Goal: Information Seeking & Learning: Check status

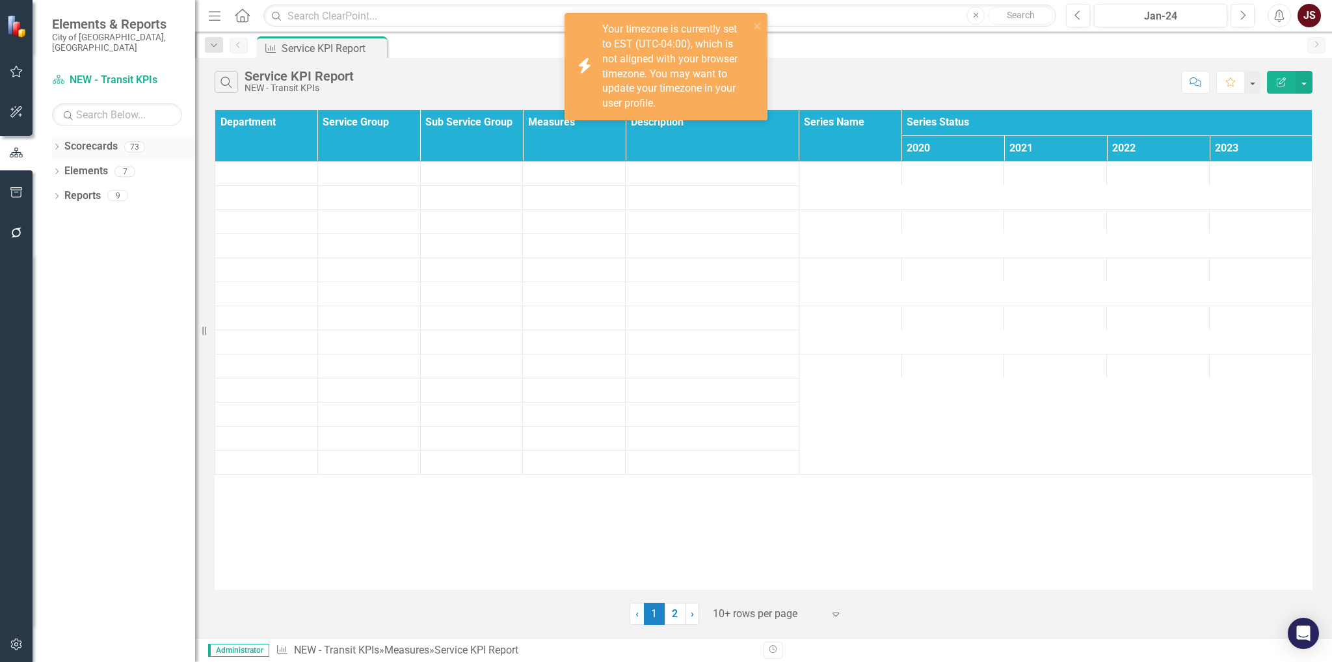
click at [52, 143] on div "Dropdown" at bounding box center [56, 148] width 9 height 11
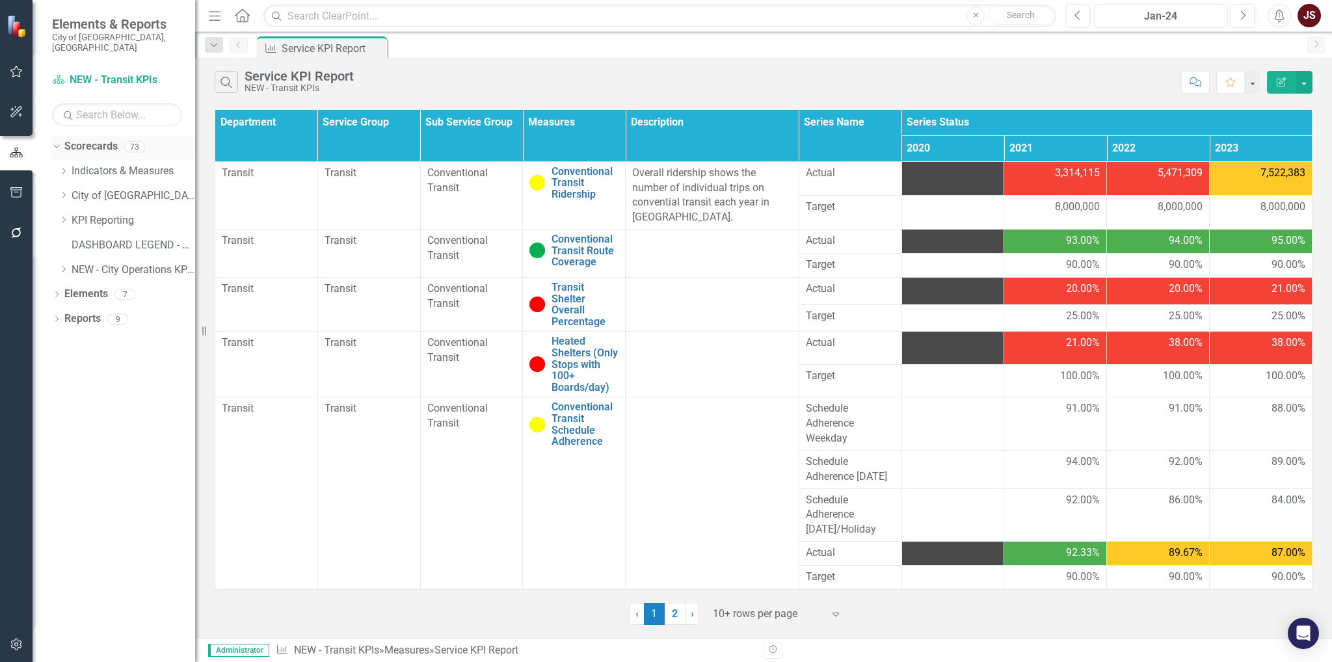
click at [52, 142] on icon "Dropdown" at bounding box center [54, 146] width 7 height 9
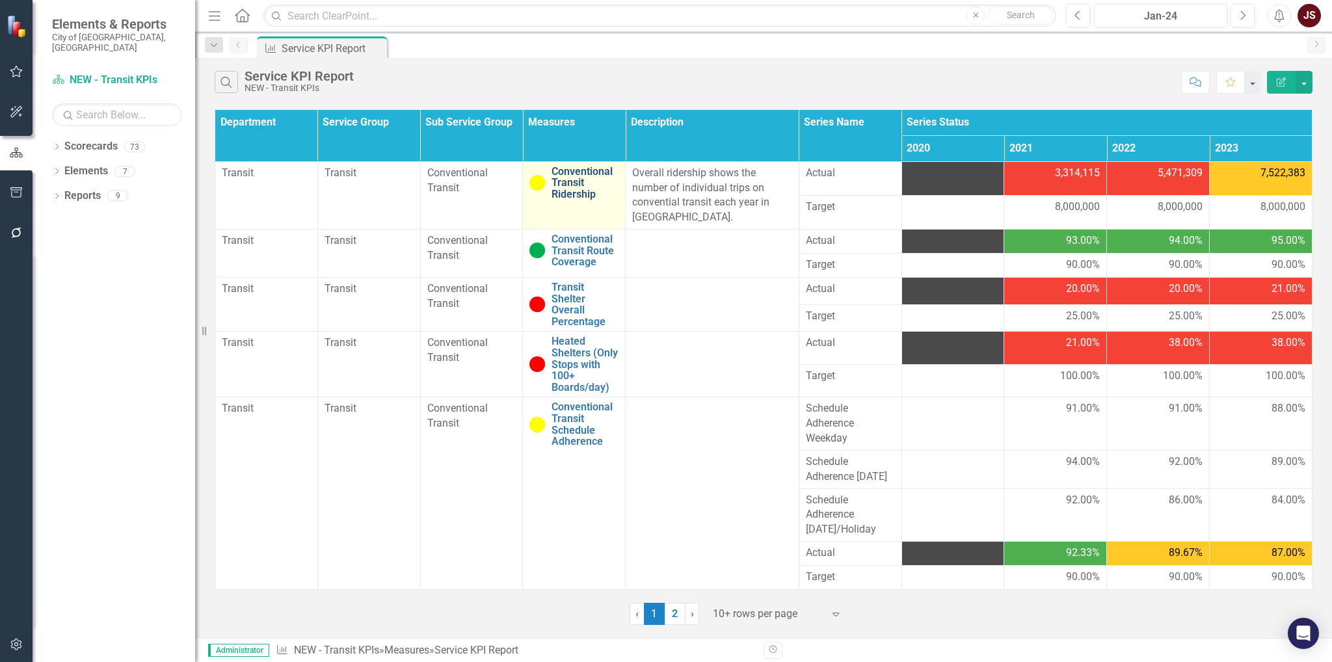
click at [572, 175] on link "Conventional Transit Ridership" at bounding box center [584, 183] width 67 height 34
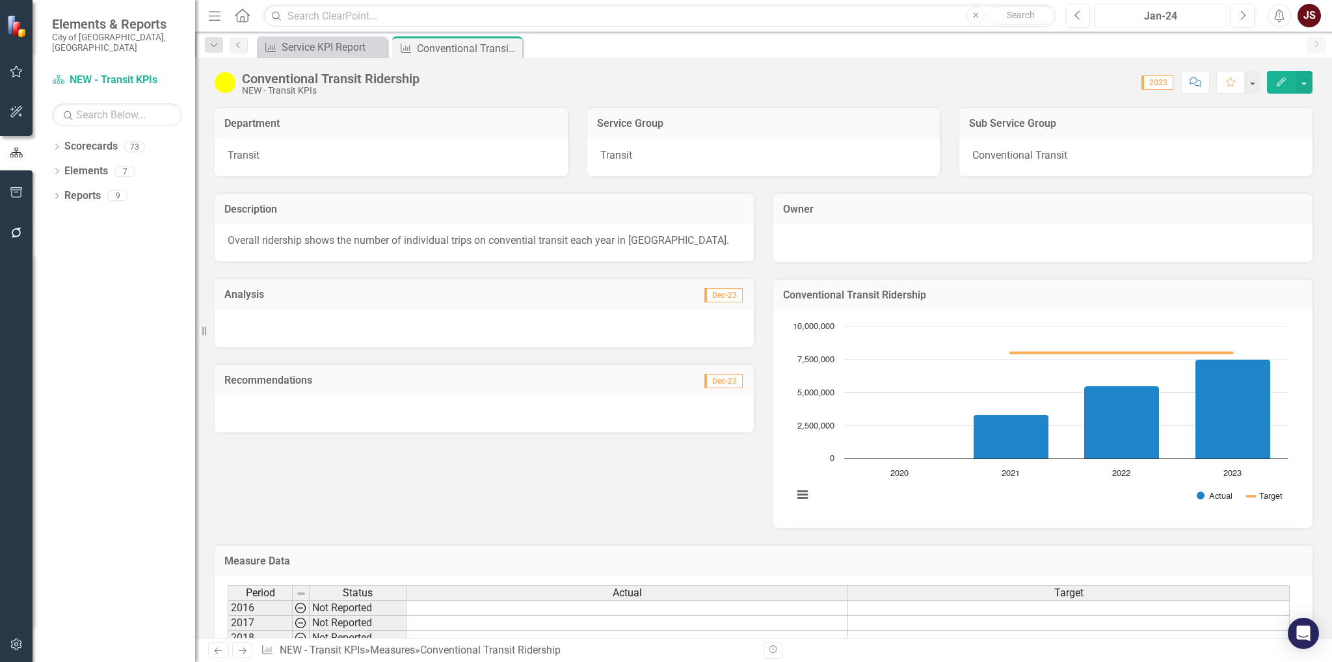
click at [1196, 14] on div "Jan-24" at bounding box center [1160, 16] width 124 height 16
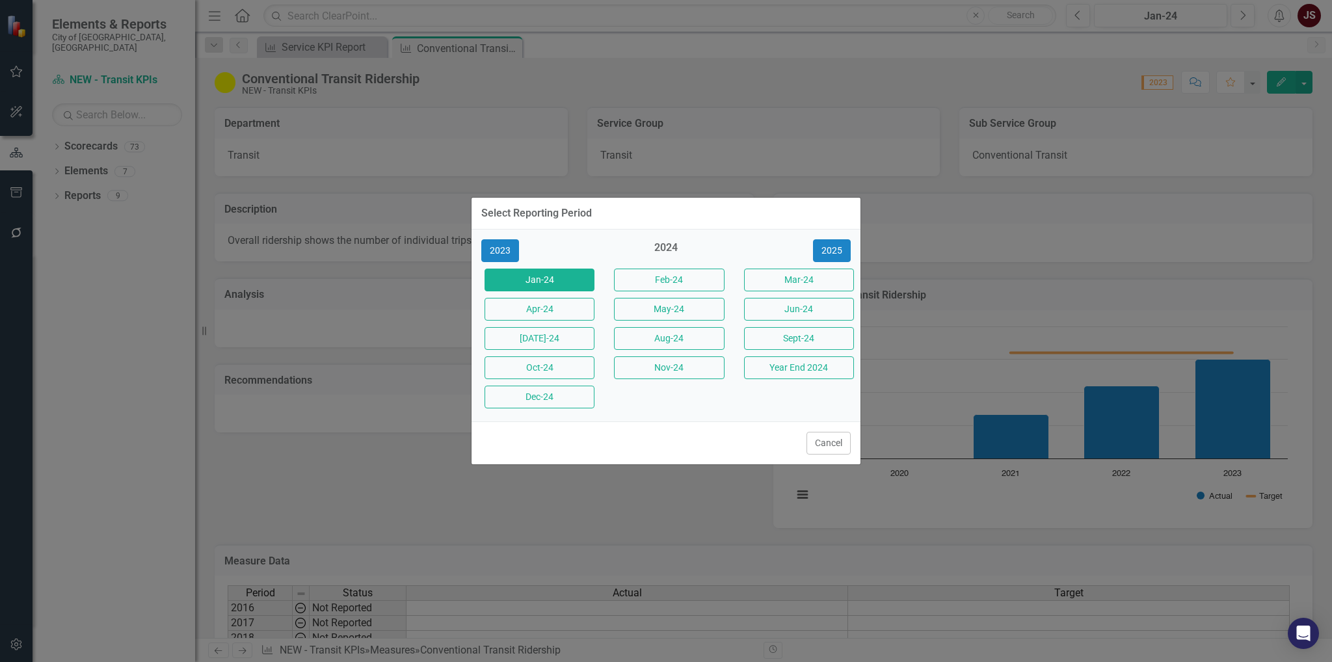
click at [665, 243] on div "2024" at bounding box center [666, 251] width 110 height 21
click at [830, 249] on button "2025" at bounding box center [832, 250] width 38 height 23
click at [575, 284] on button "Jan-25" at bounding box center [539, 280] width 110 height 23
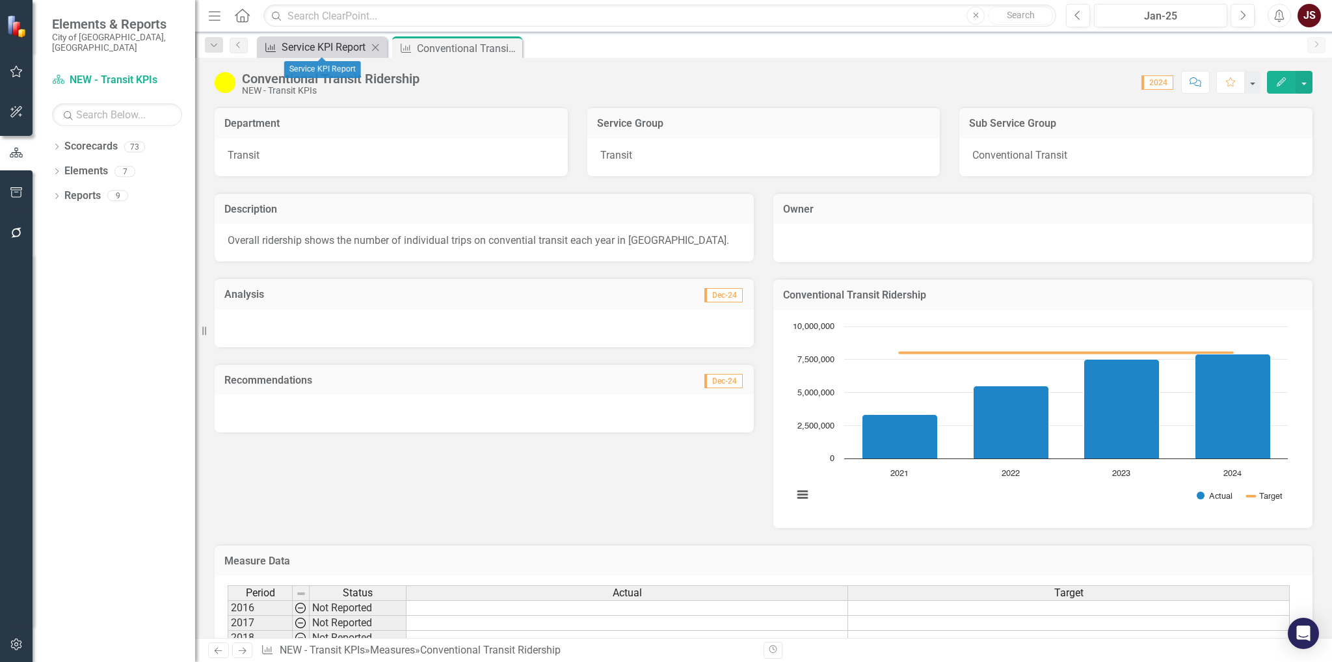
click at [315, 42] on div "Service KPI Report" at bounding box center [325, 47] width 86 height 16
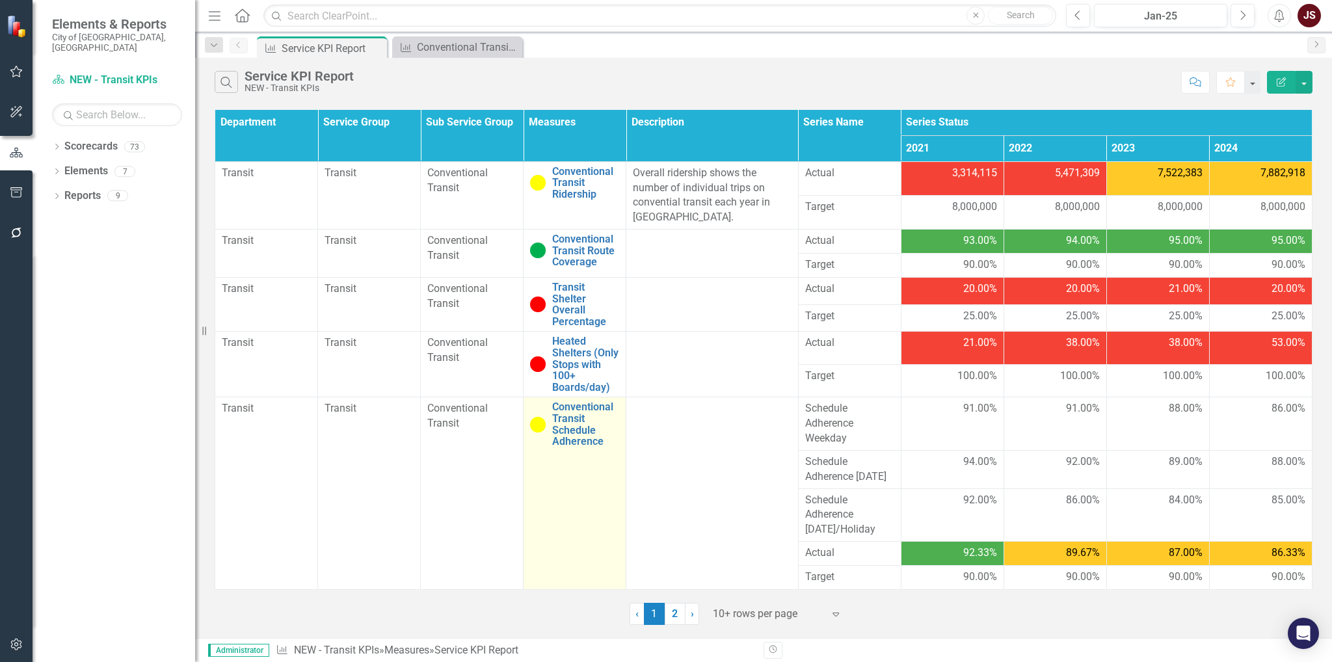
scroll to position [14, 0]
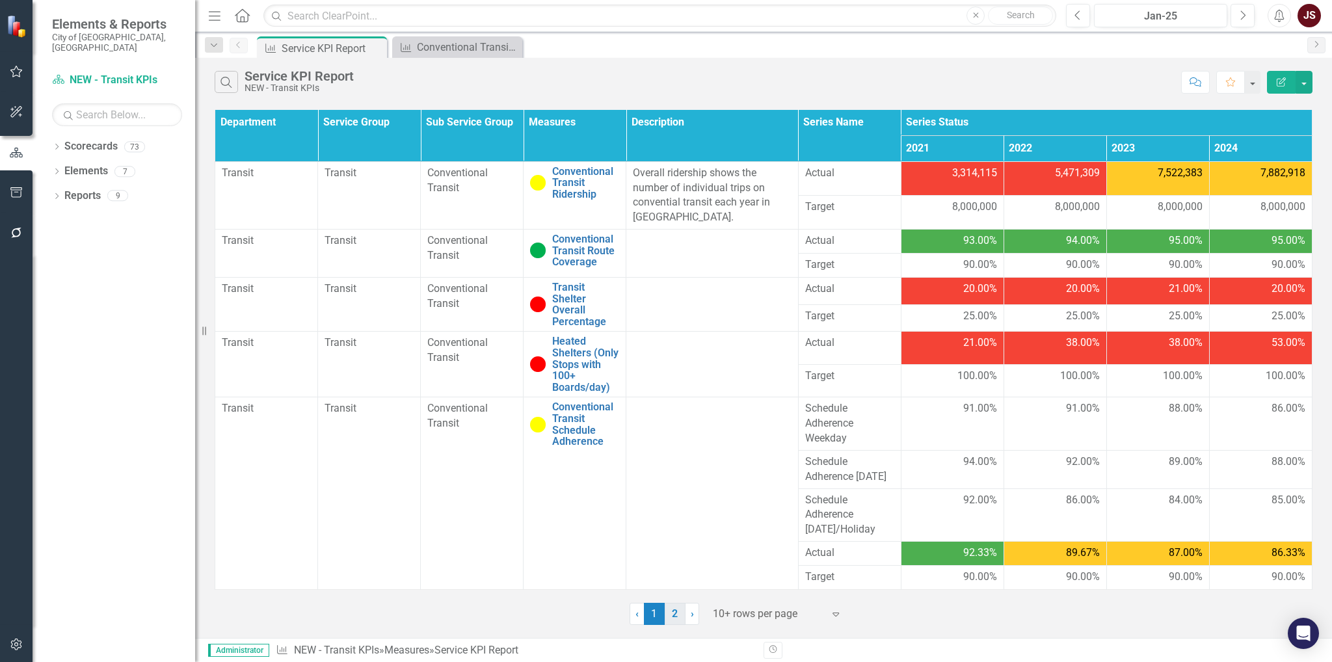
click at [676, 603] on link "2" at bounding box center [675, 614] width 21 height 22
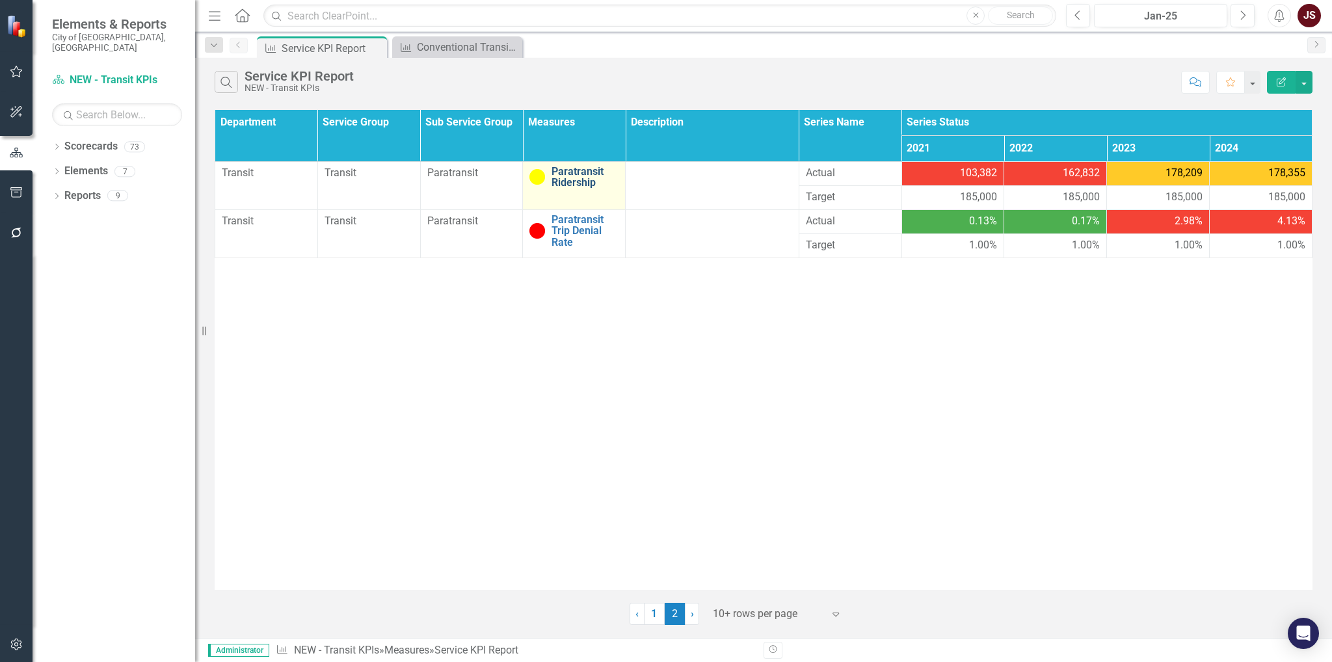
click at [579, 172] on link "Paratransit Ridership" at bounding box center [584, 177] width 67 height 23
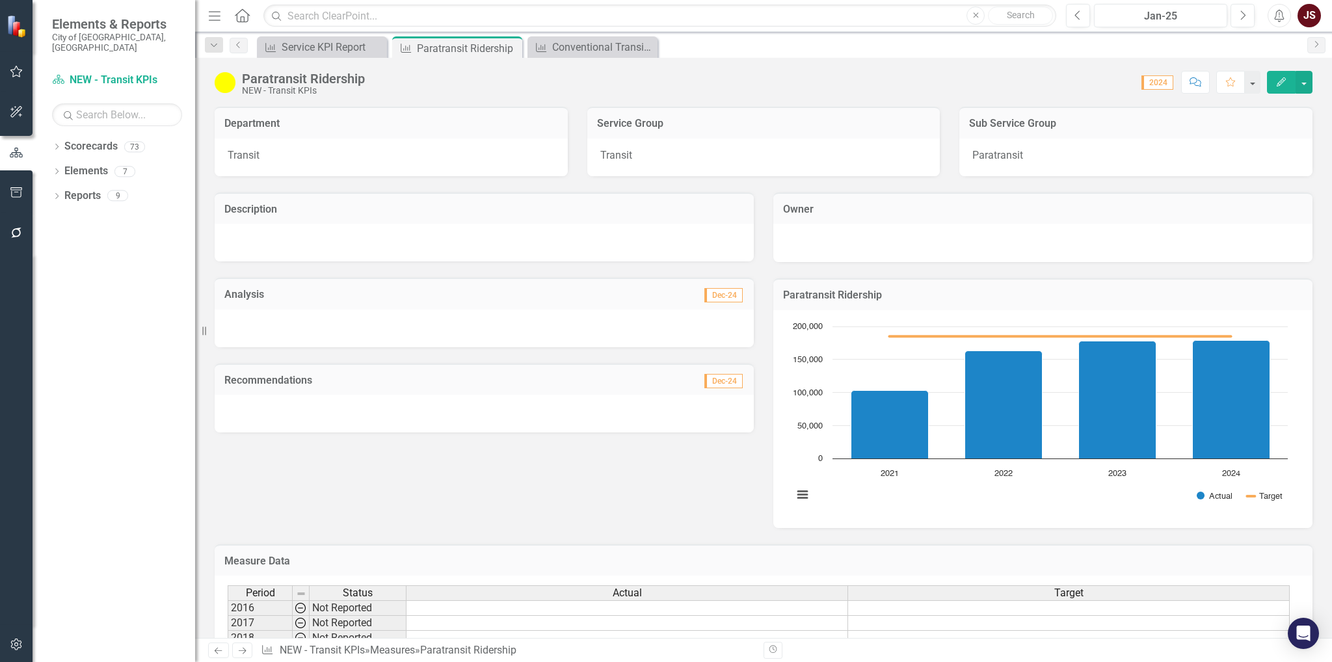
scroll to position [144, 0]
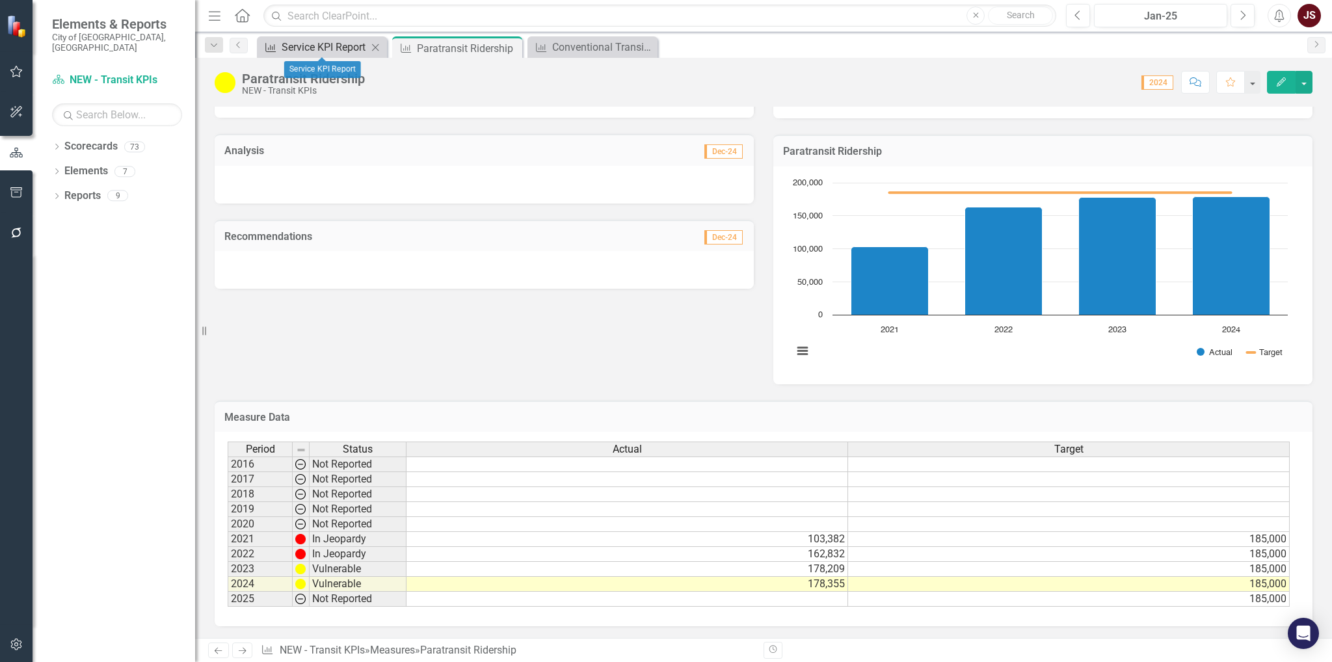
click at [317, 49] on div "Service KPI Report" at bounding box center [325, 47] width 86 height 16
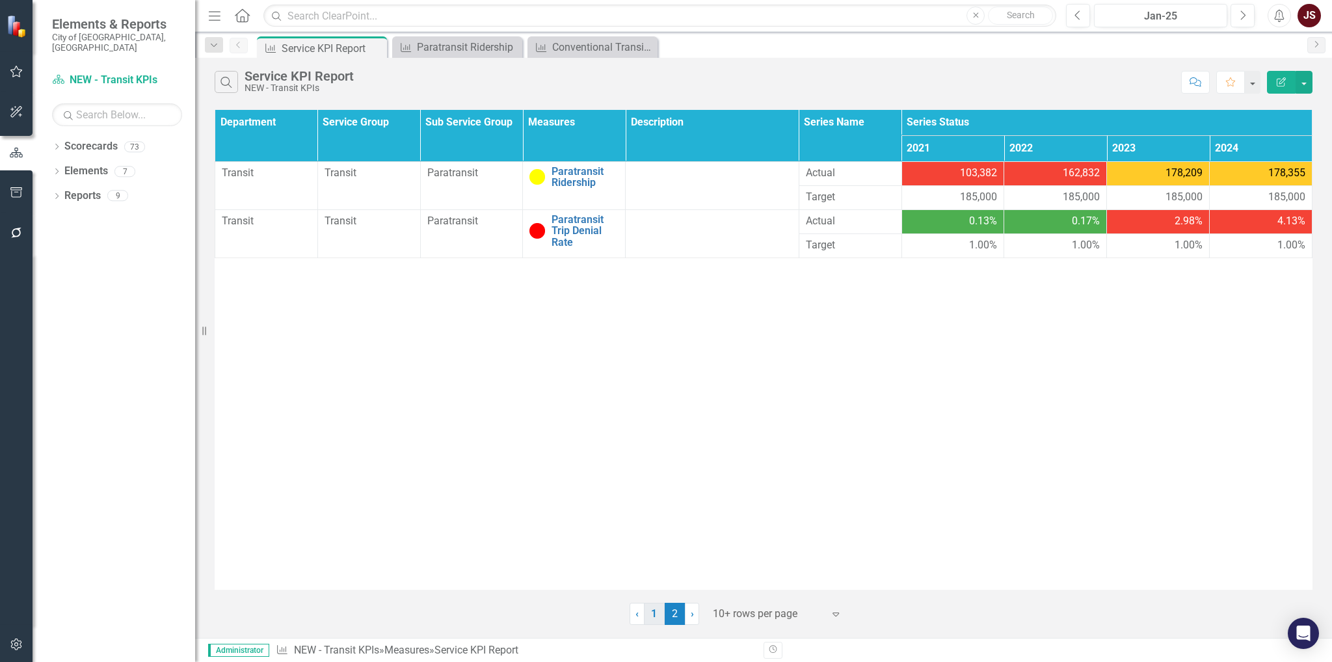
click at [658, 608] on link "1" at bounding box center [654, 614] width 21 height 22
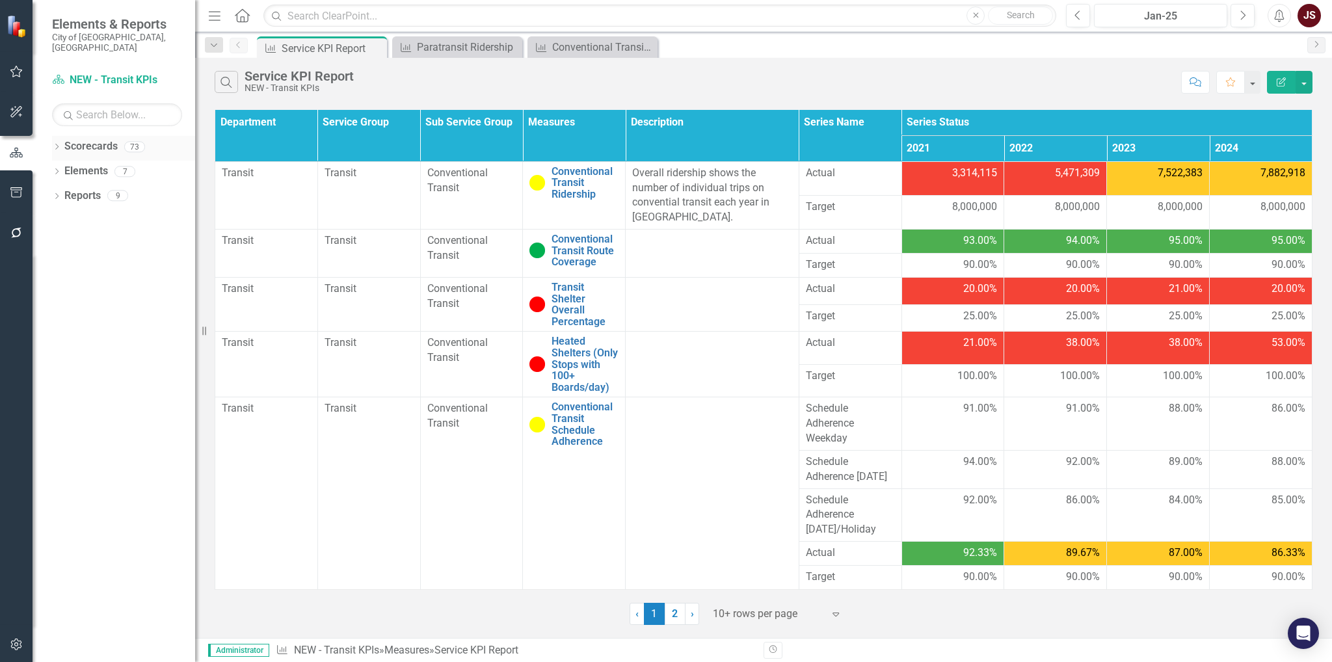
click at [56, 143] on div "Dropdown" at bounding box center [56, 148] width 9 height 11
click at [59, 265] on icon "Dropdown" at bounding box center [64, 269] width 10 height 8
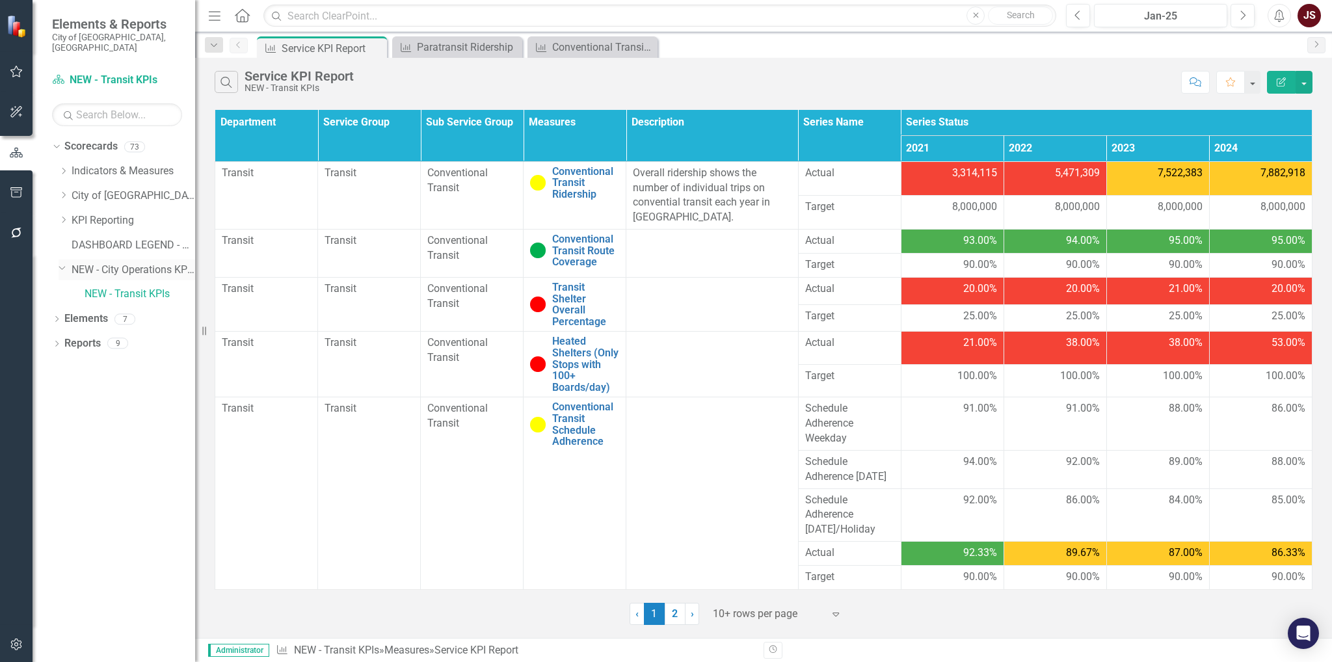
click at [59, 263] on icon "Dropdown" at bounding box center [63, 268] width 8 height 10
click at [481, 49] on div "Paratransit Ridership" at bounding box center [460, 47] width 86 height 16
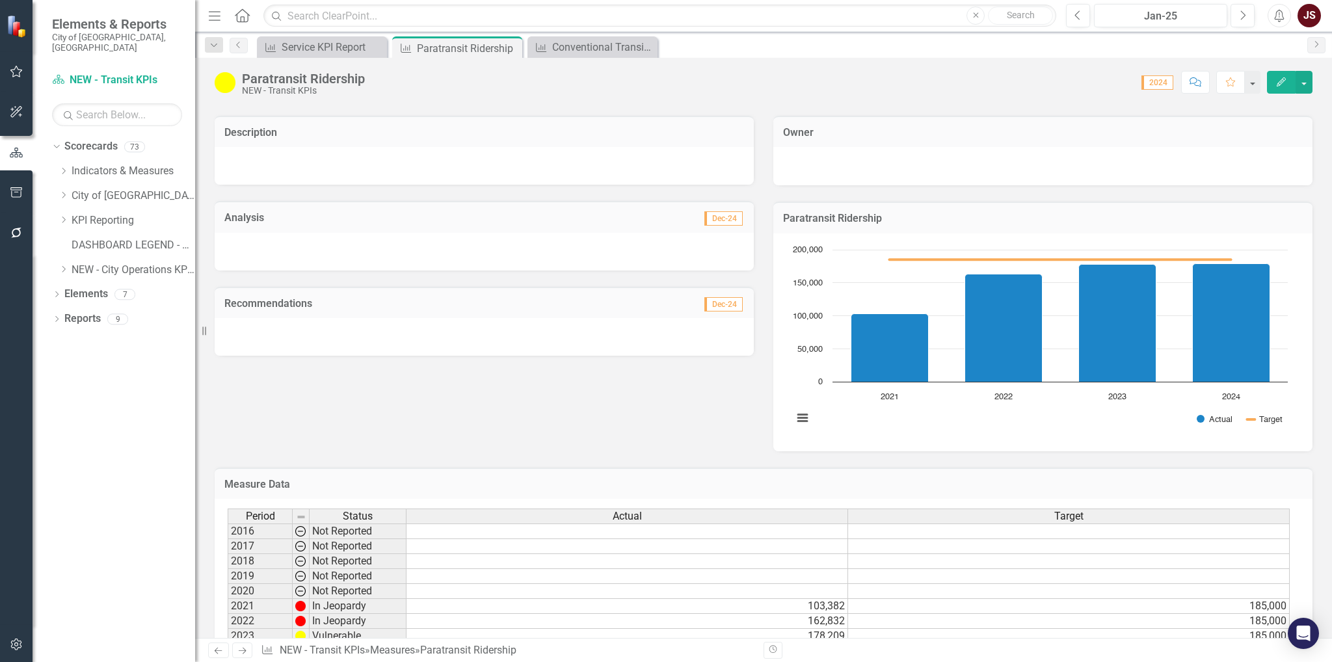
scroll to position [144, 0]
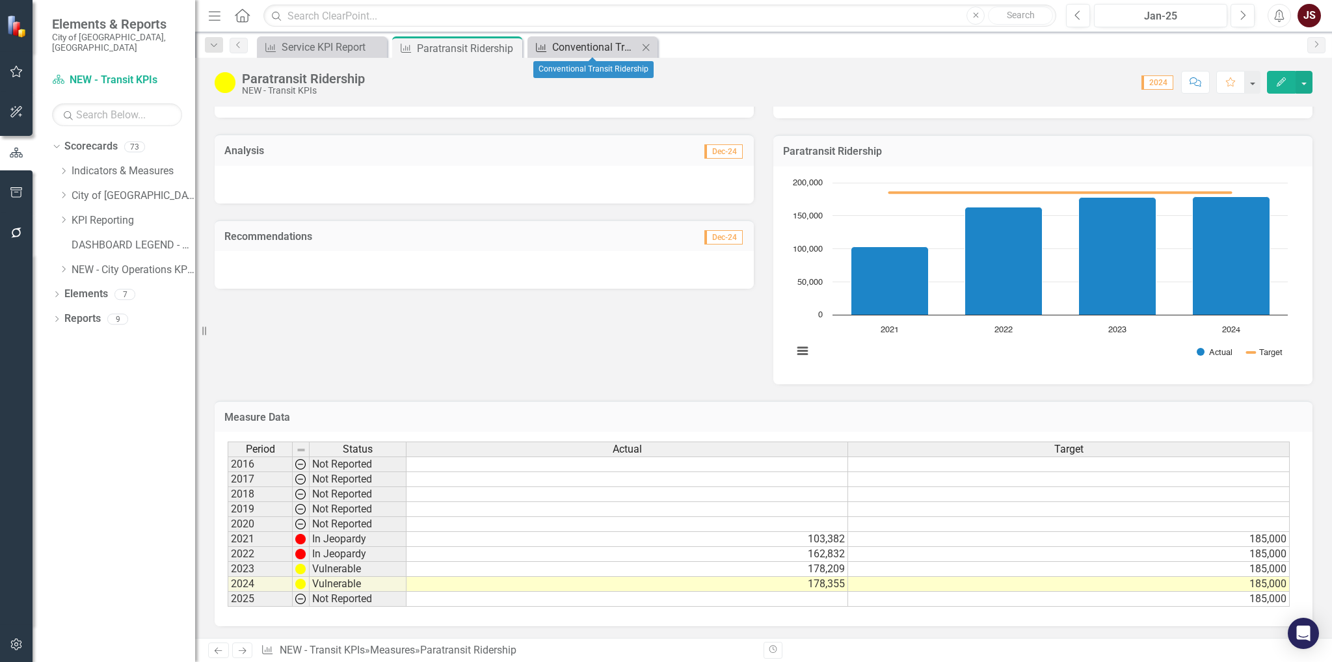
click at [600, 52] on div "Conventional Transit Ridership" at bounding box center [595, 47] width 86 height 16
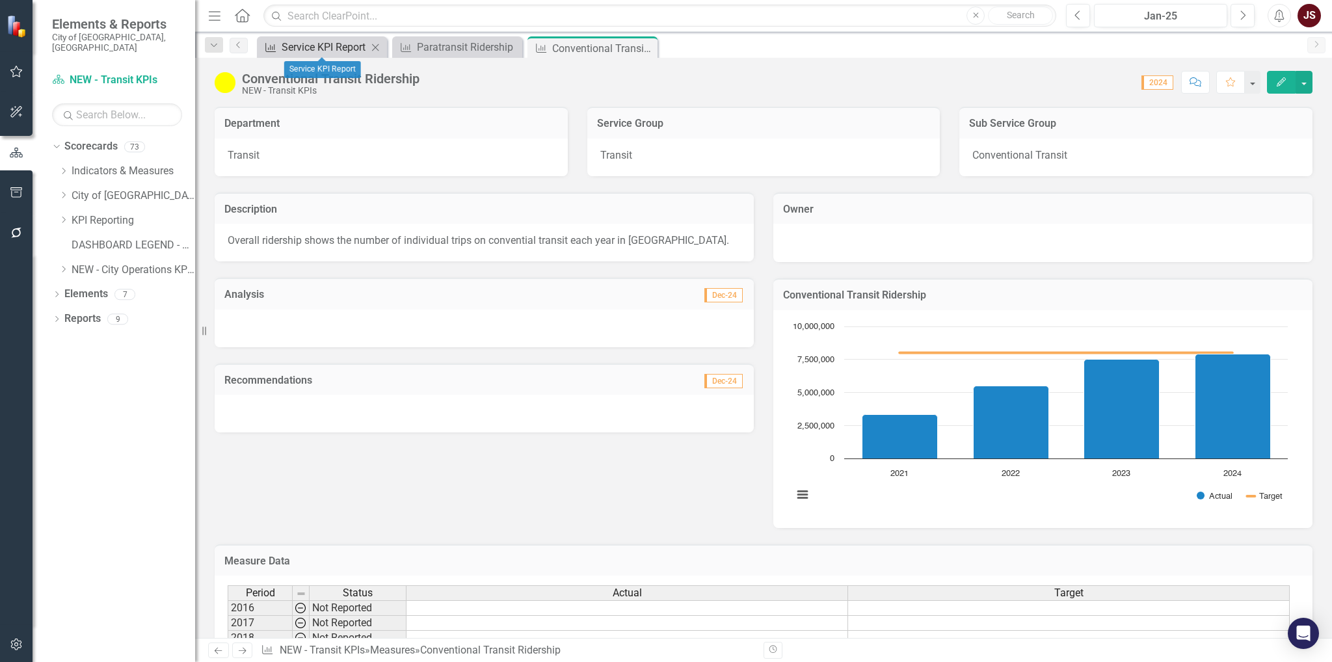
click at [347, 50] on div "Service KPI Report" at bounding box center [325, 47] width 86 height 16
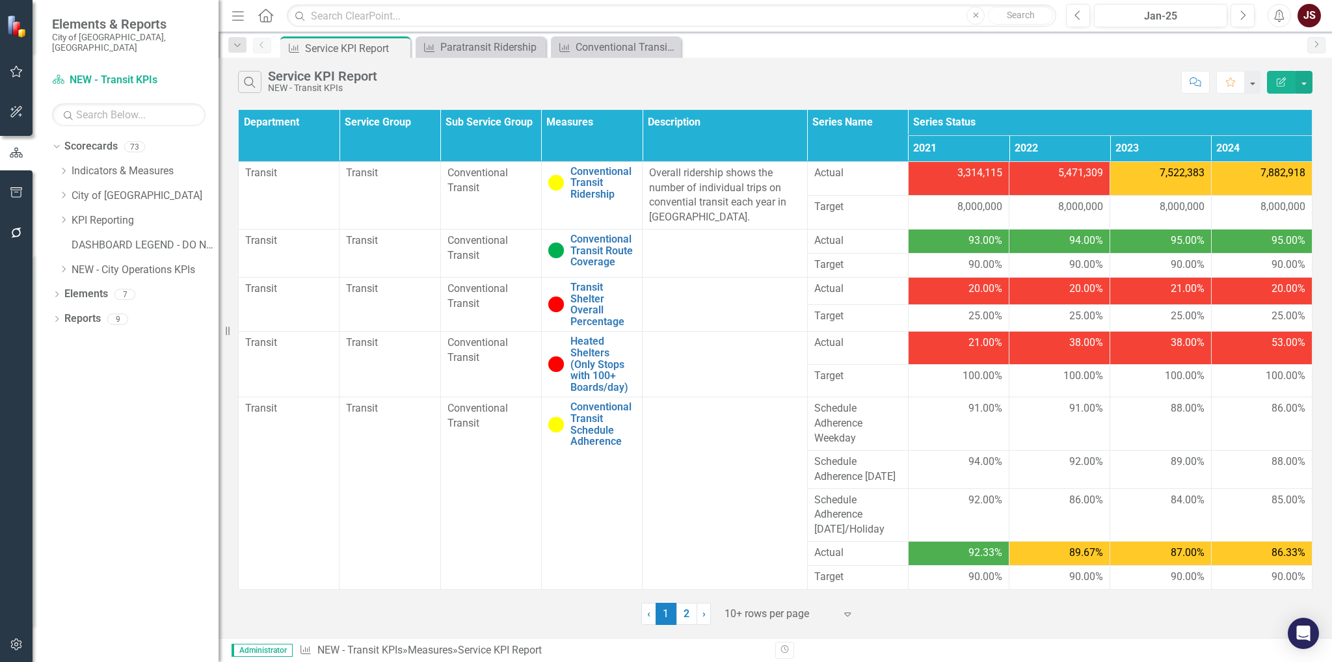
drag, startPoint x: 195, startPoint y: 231, endPoint x: 218, endPoint y: 229, distance: 23.6
click at [218, 229] on div "Resize" at bounding box center [223, 331] width 10 height 662
click at [1311, 81] on button "button" at bounding box center [1303, 82] width 17 height 23
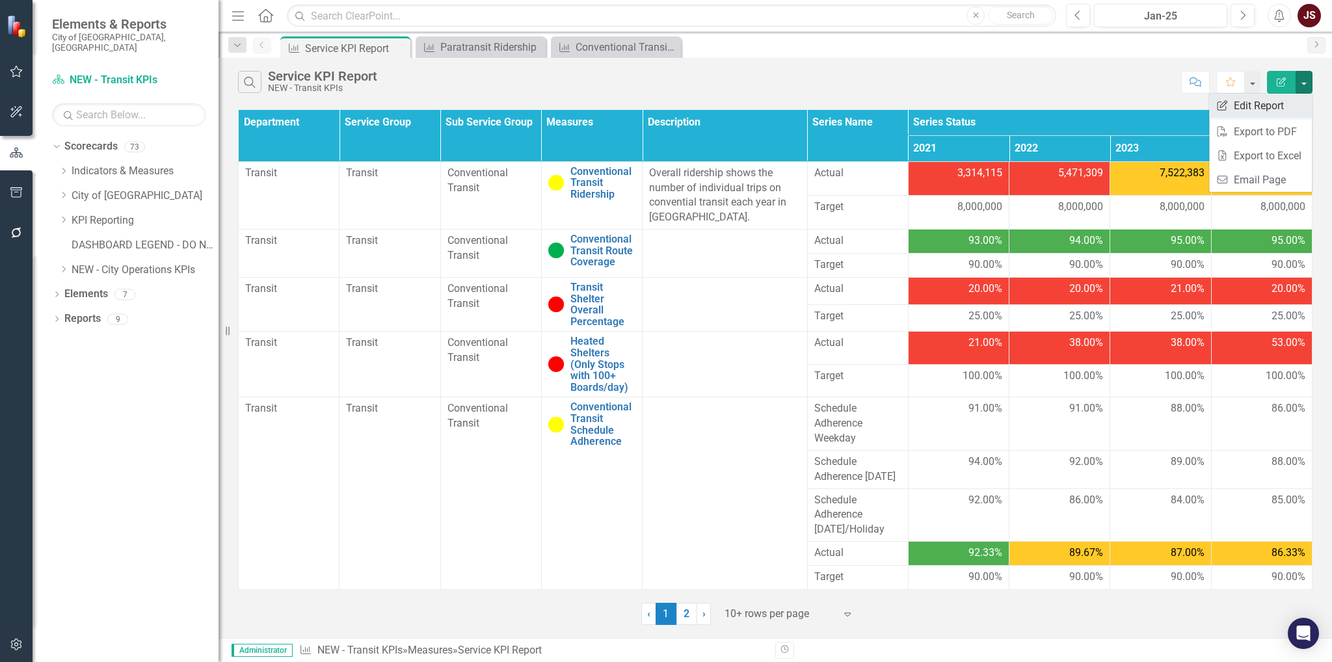
click at [1278, 103] on link "Edit Report Edit Report" at bounding box center [1260, 106] width 103 height 24
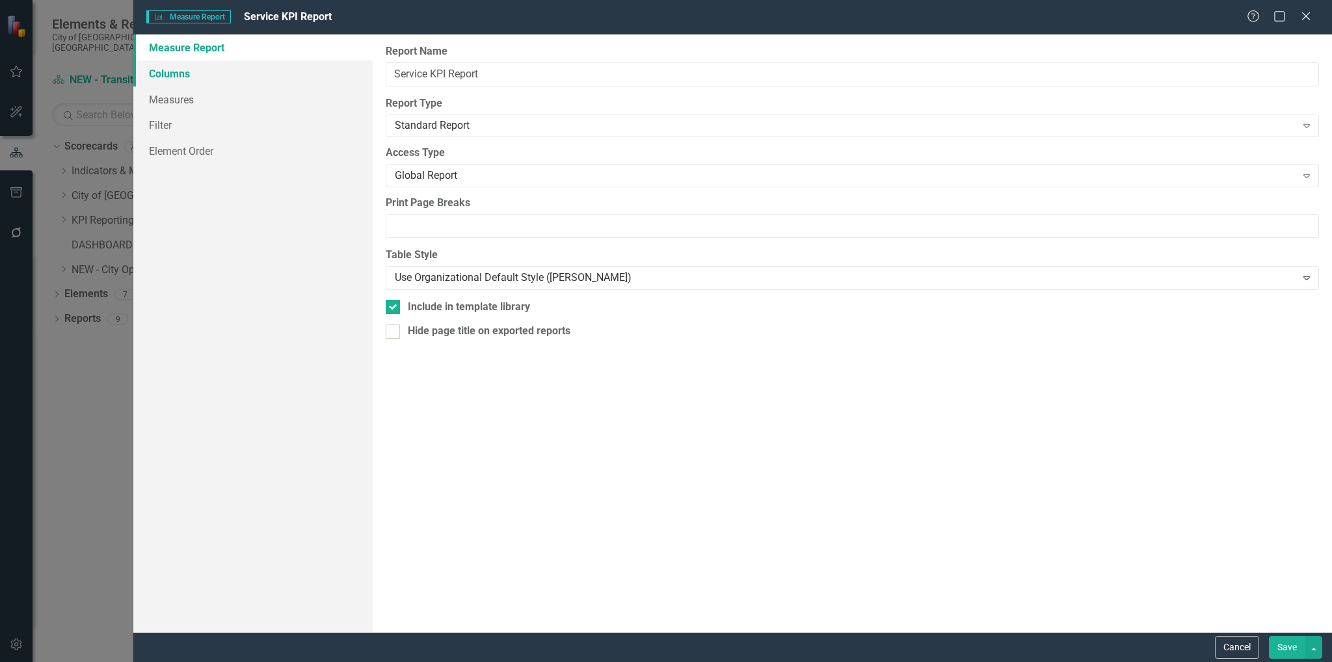
click at [172, 69] on link "Columns" at bounding box center [253, 73] width 240 height 26
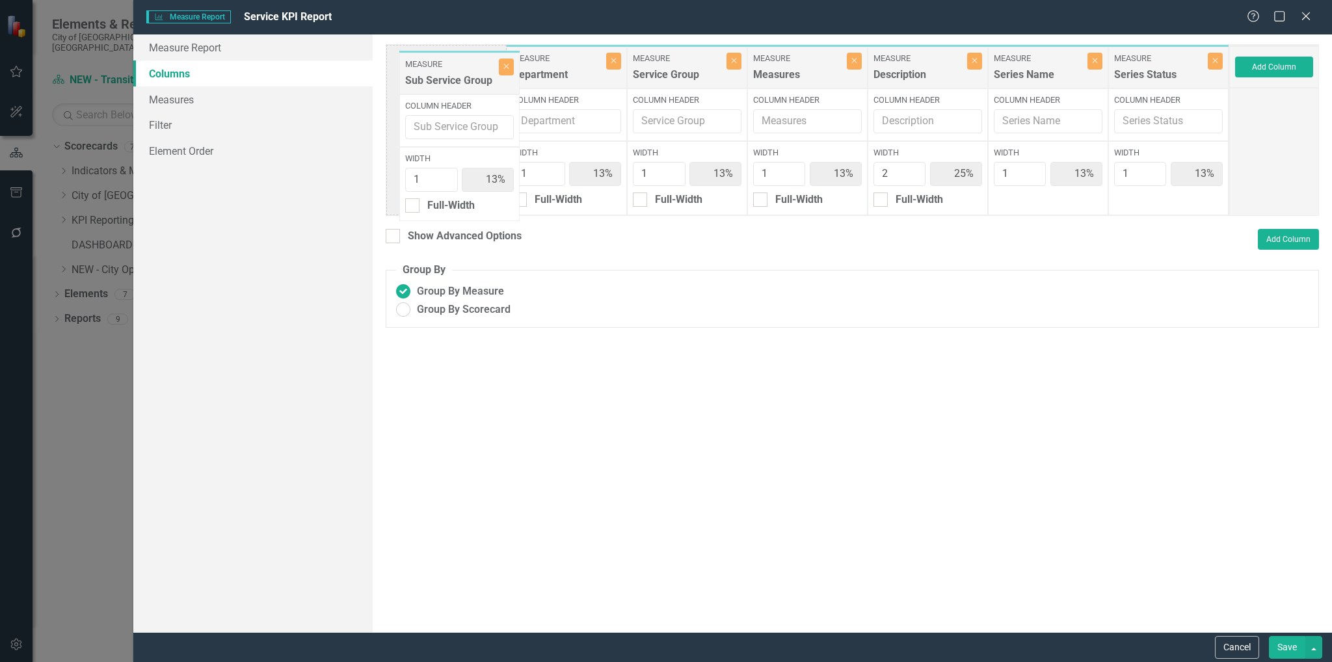
drag, startPoint x: 701, startPoint y: 72, endPoint x: 474, endPoint y: 77, distance: 227.0
click at [474, 77] on div "Measure Department Close Column Header Width 1 13% Full-Width Measure Service G…" at bounding box center [807, 130] width 843 height 172
click at [1287, 646] on button "Save" at bounding box center [1287, 647] width 36 height 23
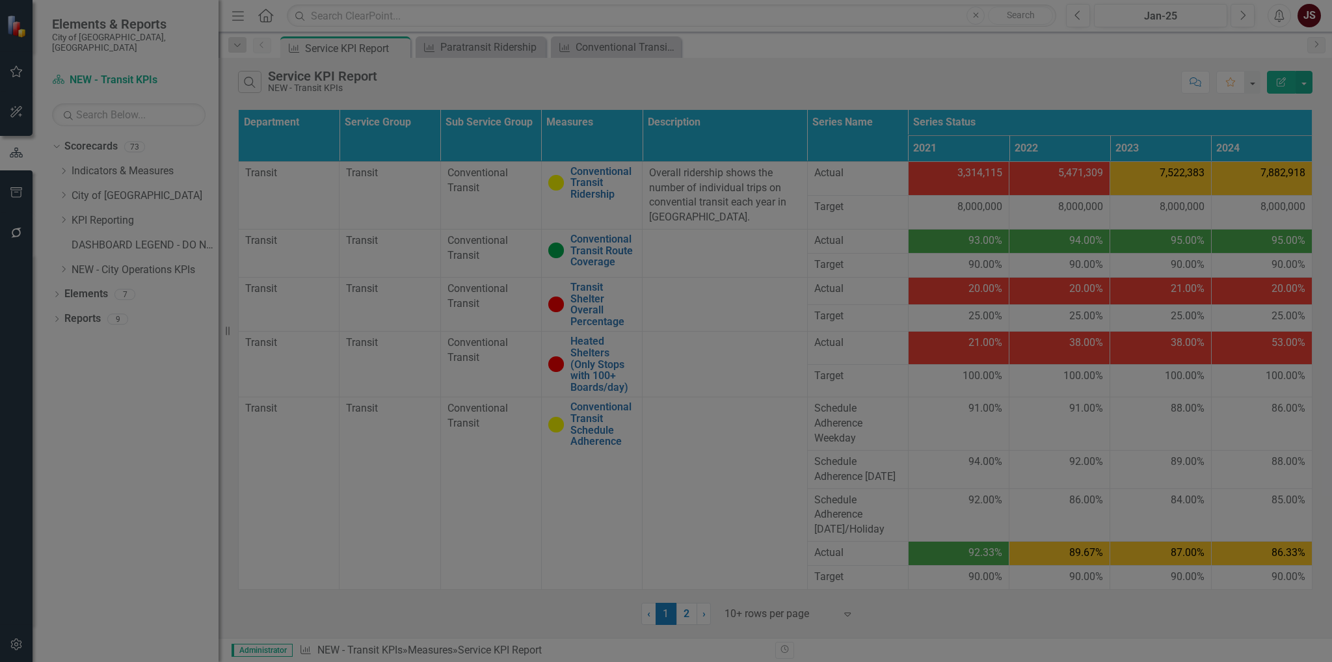
radio input "true"
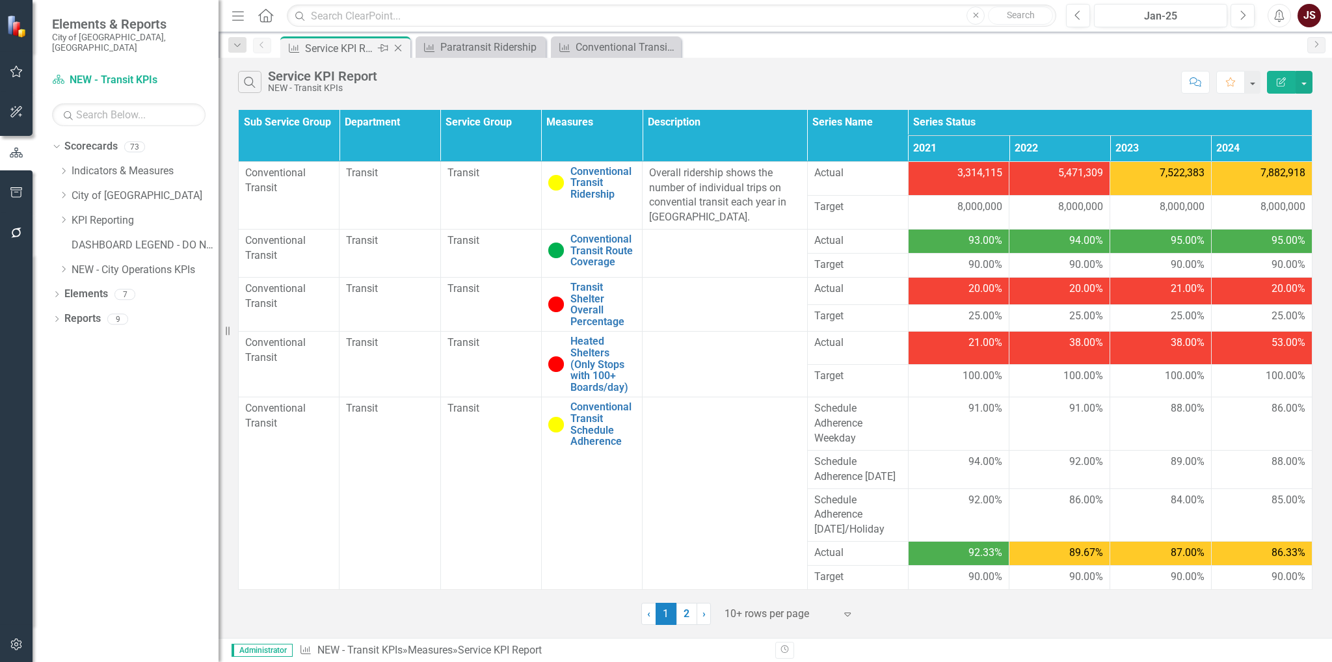
click at [398, 46] on icon "Close" at bounding box center [397, 48] width 13 height 10
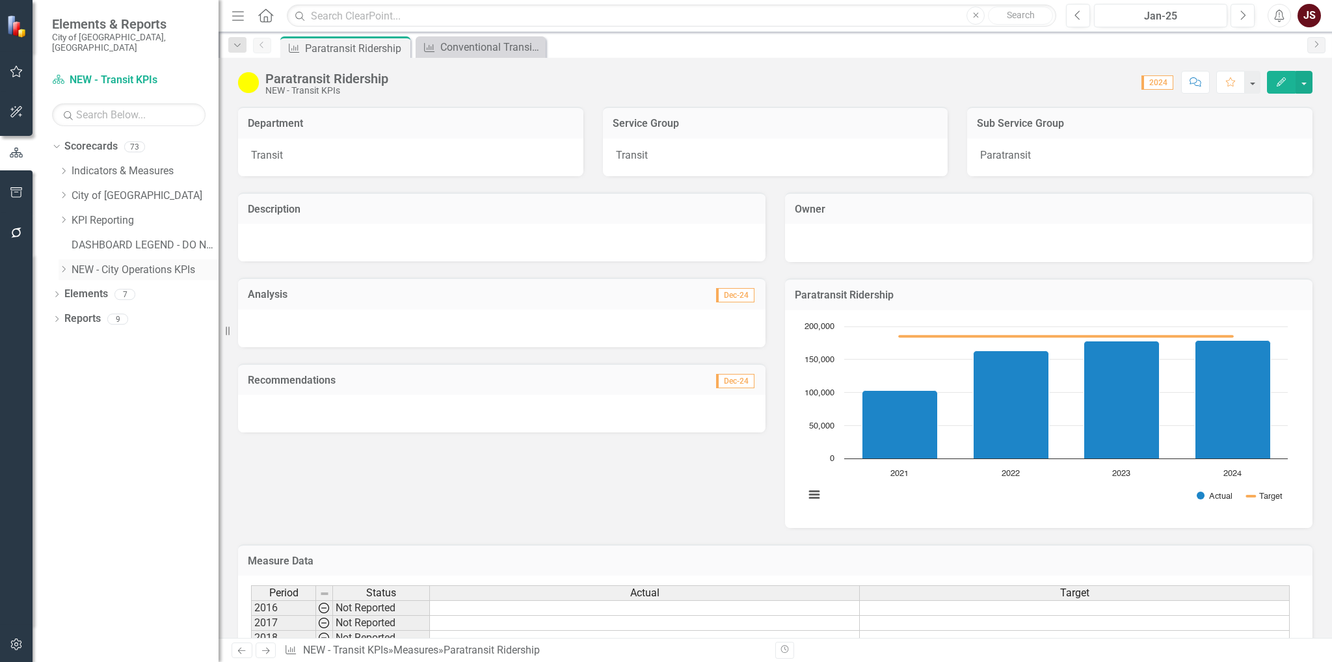
click at [91, 263] on link "NEW - City Operations KPIs" at bounding box center [145, 270] width 147 height 15
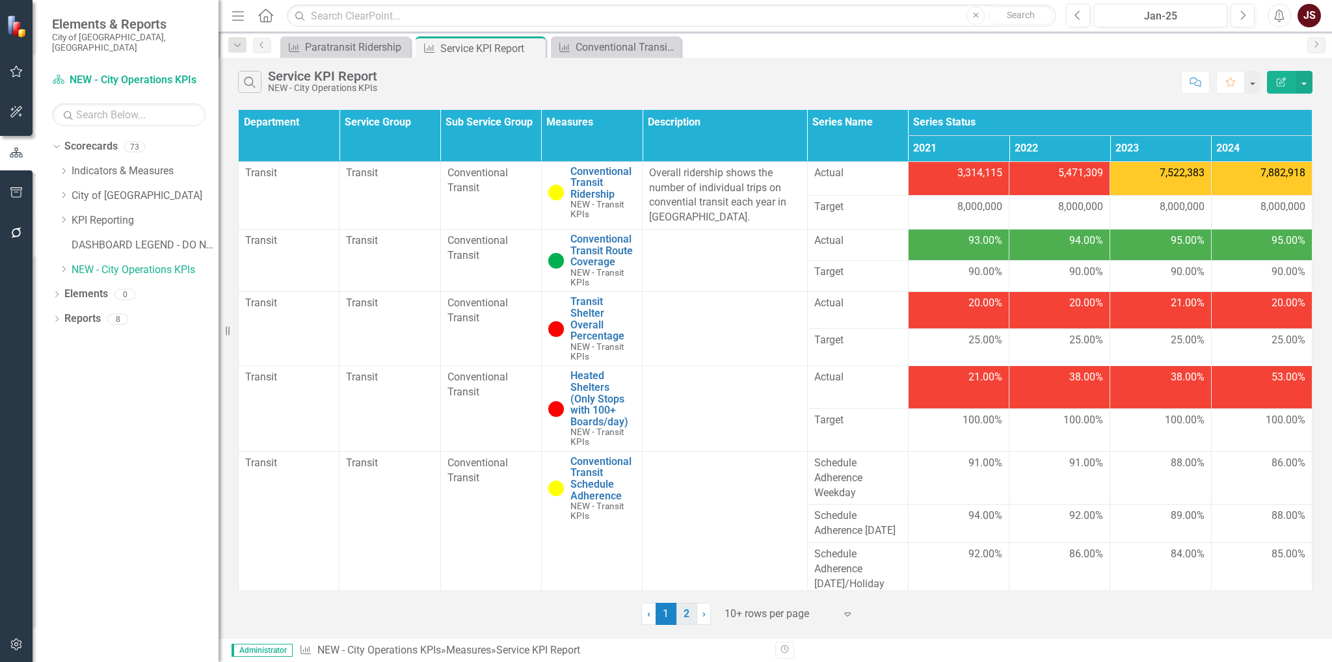
click at [684, 617] on link "2" at bounding box center [686, 614] width 21 height 22
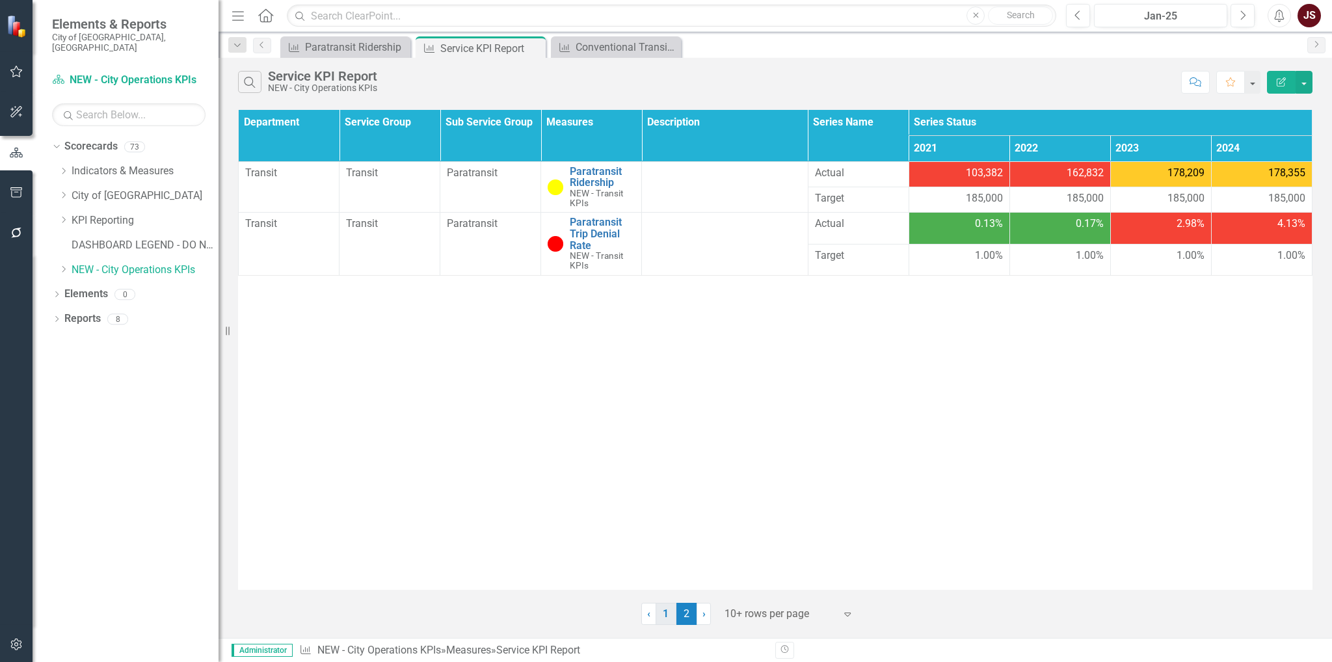
click at [664, 612] on link "1" at bounding box center [665, 614] width 21 height 22
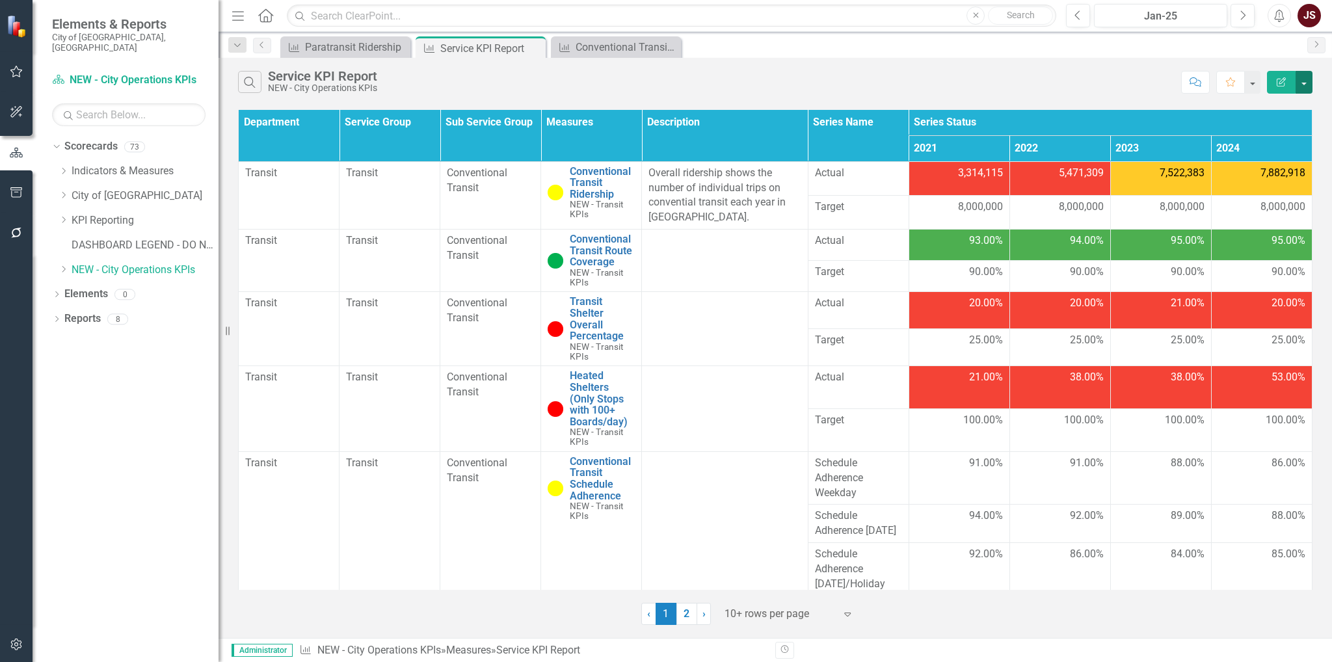
click at [1306, 79] on button "button" at bounding box center [1303, 82] width 17 height 23
click at [1274, 107] on link "Edit Report Edit Report" at bounding box center [1260, 106] width 103 height 24
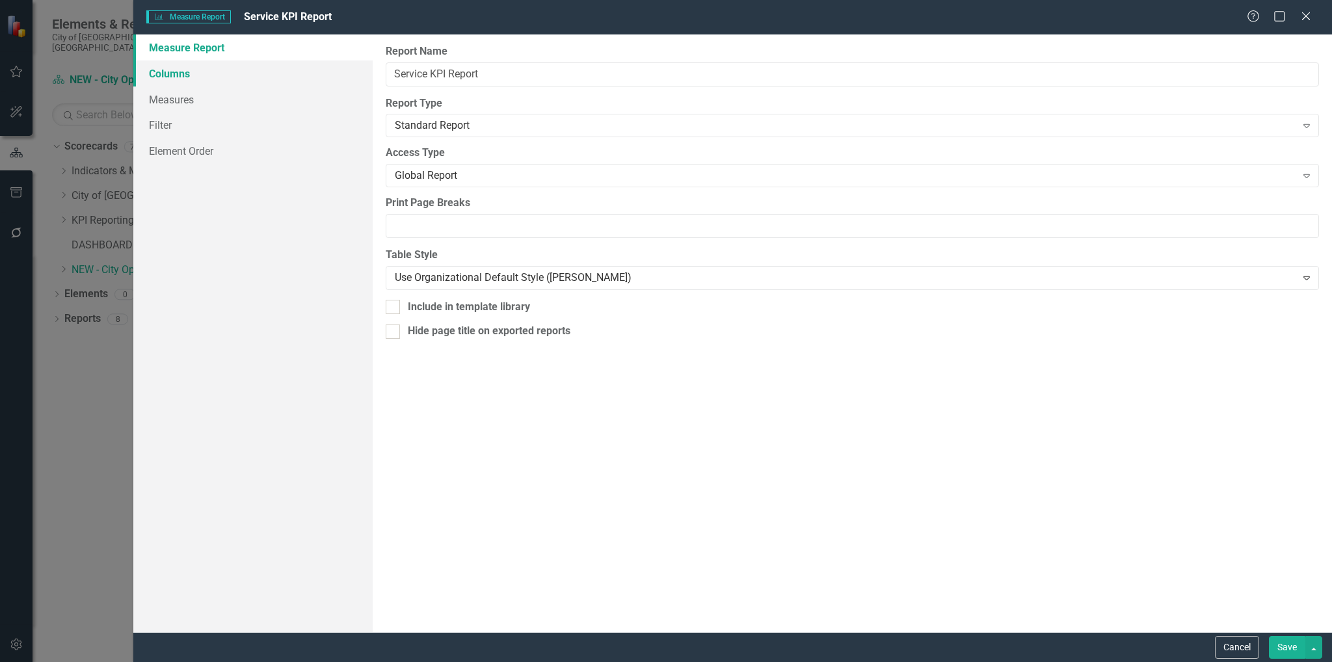
click at [176, 75] on link "Columns" at bounding box center [253, 73] width 240 height 26
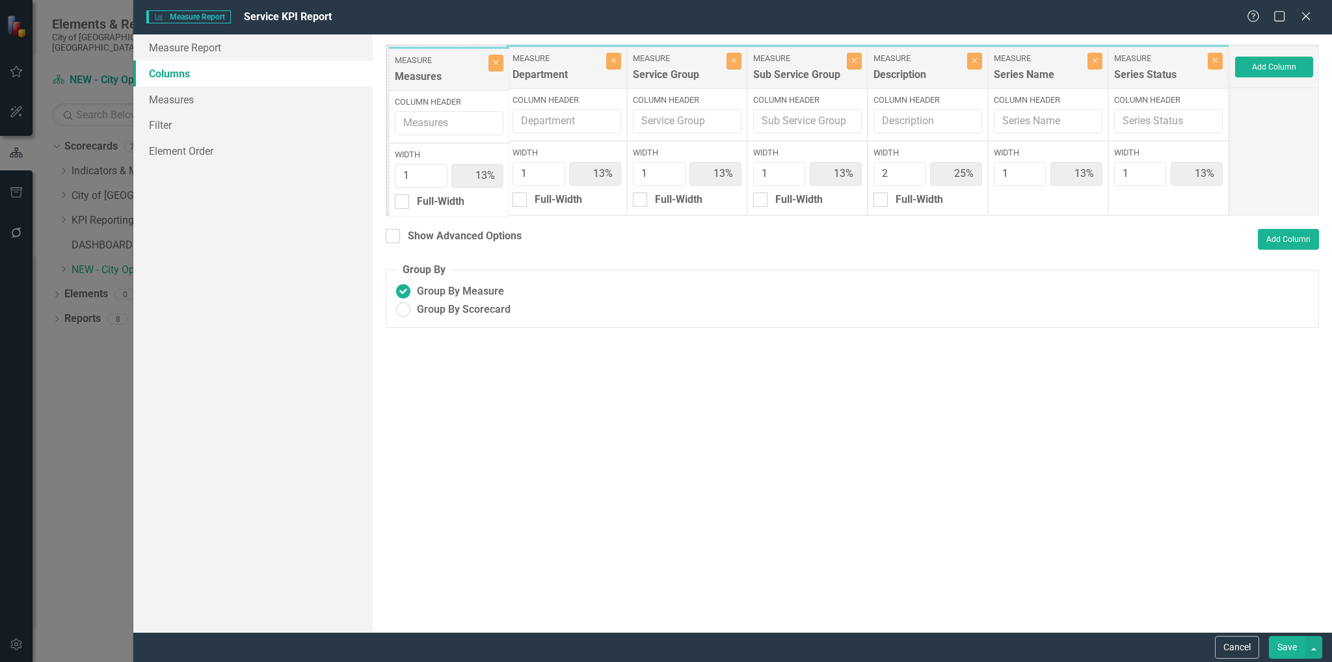
drag, startPoint x: 802, startPoint y: 77, endPoint x: 444, endPoint y: 79, distance: 358.3
click at [444, 79] on div "Measure Department Close Column Header Width 1 13% Full-Width Measure Service G…" at bounding box center [807, 130] width 843 height 172
click at [1290, 646] on button "Save" at bounding box center [1287, 647] width 36 height 23
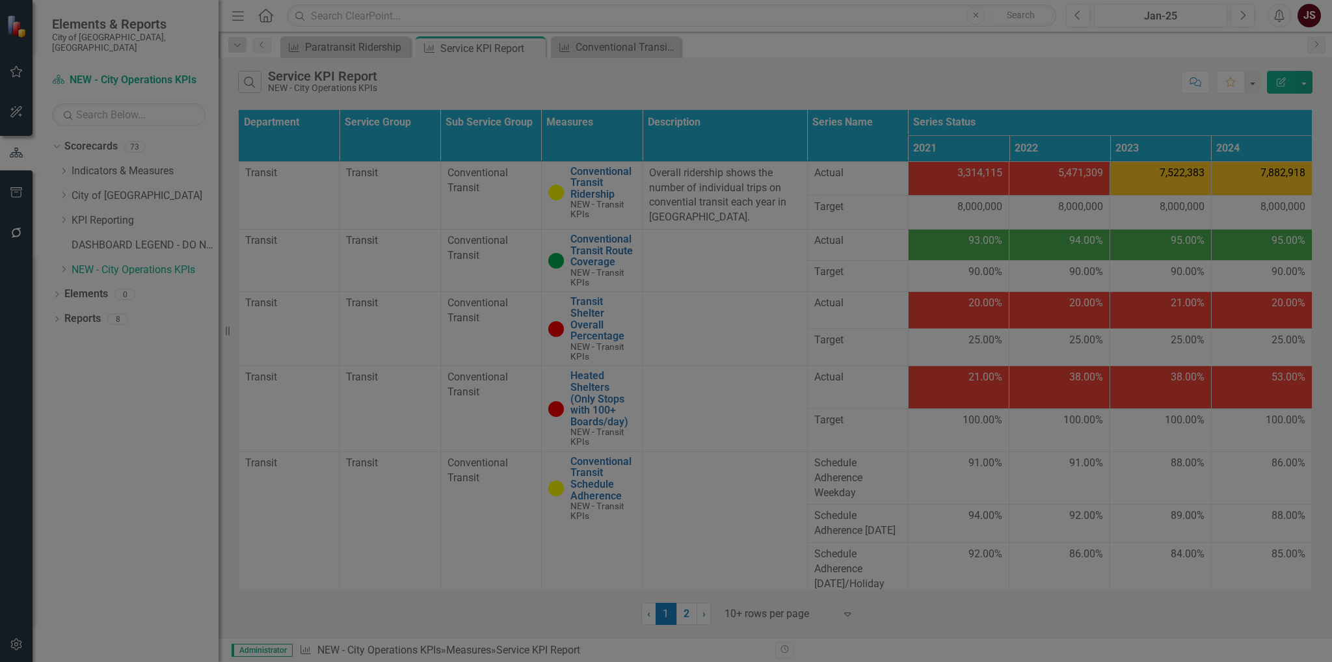
radio input "true"
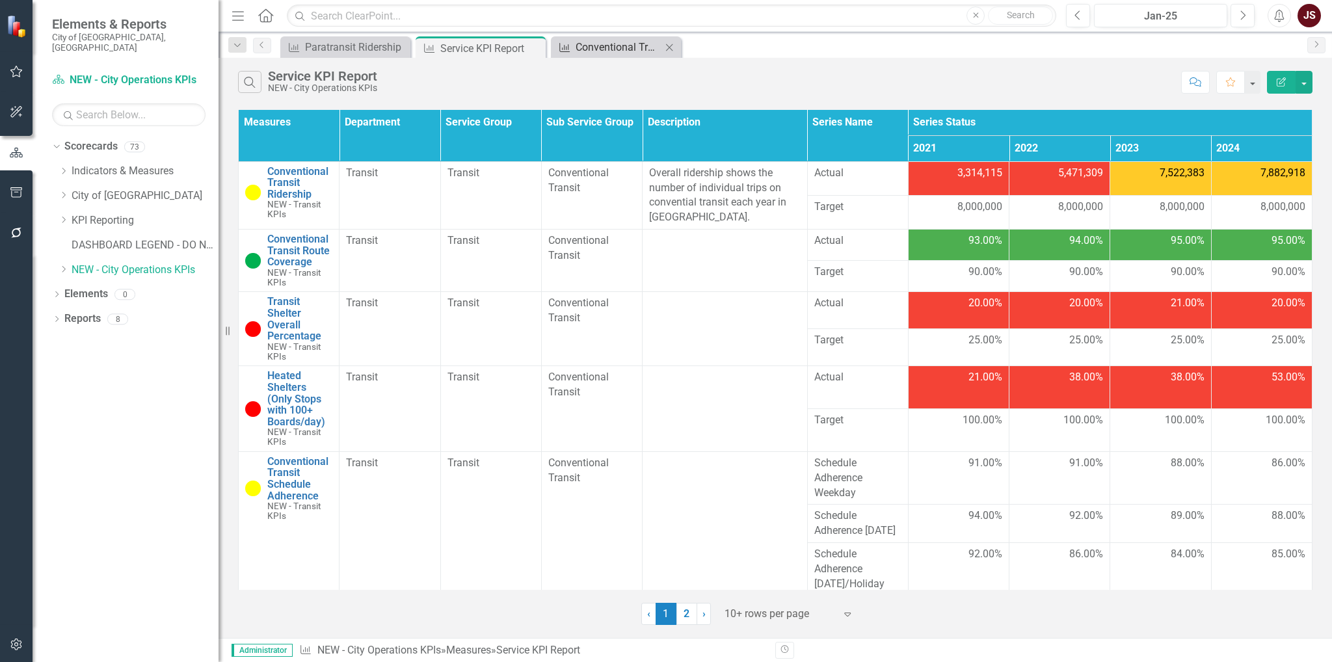
click at [601, 47] on div "Conventional Transit Ridership" at bounding box center [618, 47] width 86 height 16
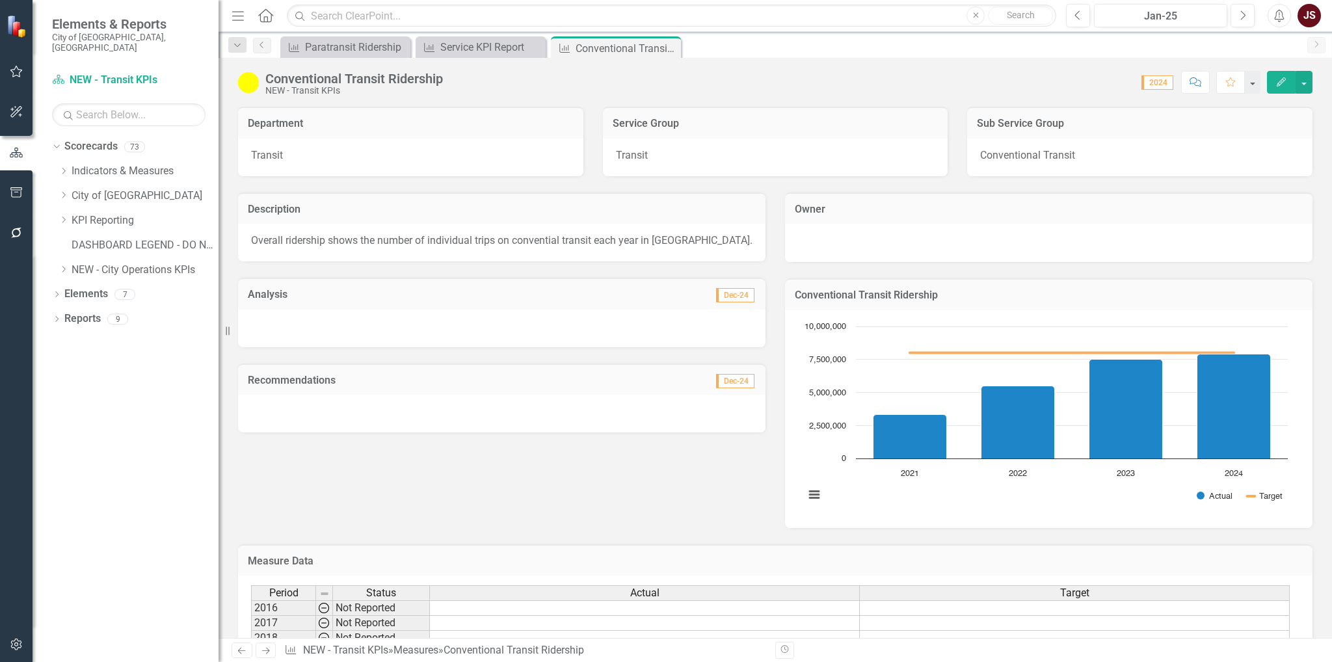
click at [845, 235] on div at bounding box center [1048, 241] width 501 height 16
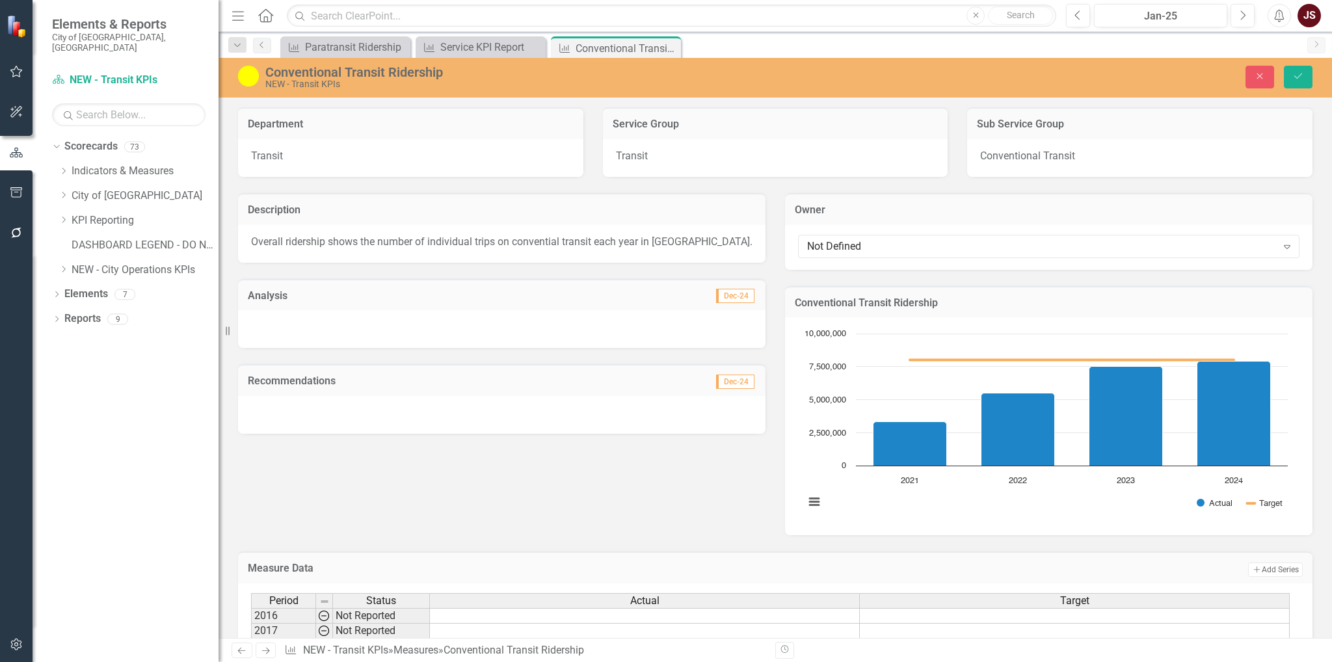
click at [845, 235] on div "Not Defined Expand" at bounding box center [1048, 246] width 501 height 23
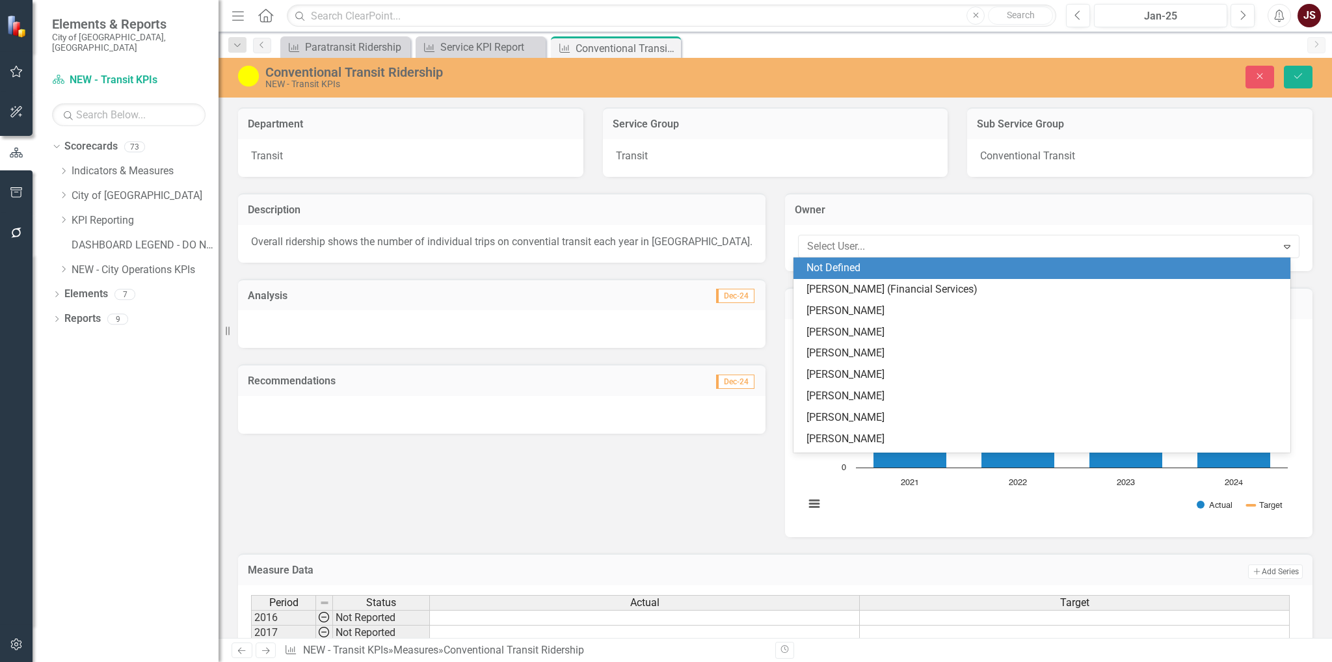
click at [616, 506] on div "Description Overall ridership shows the number of individual trips on conventia…" at bounding box center [775, 357] width 1094 height 360
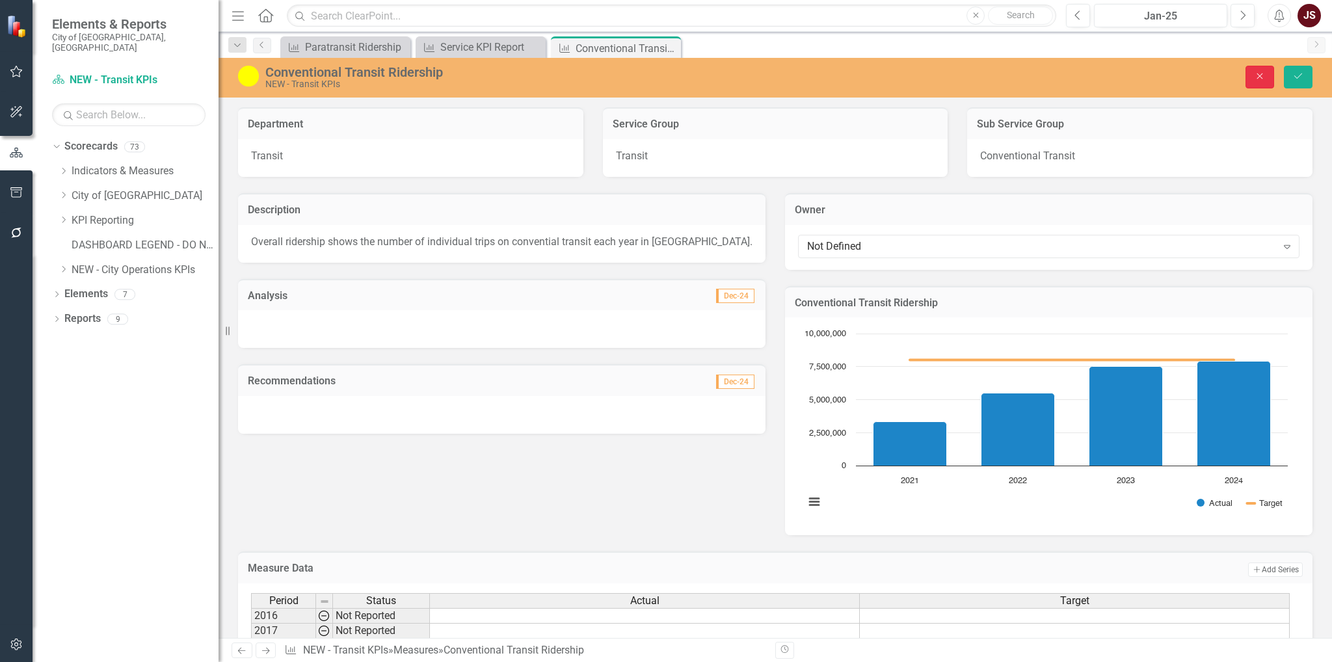
click at [1248, 81] on button "Close" at bounding box center [1259, 77] width 29 height 23
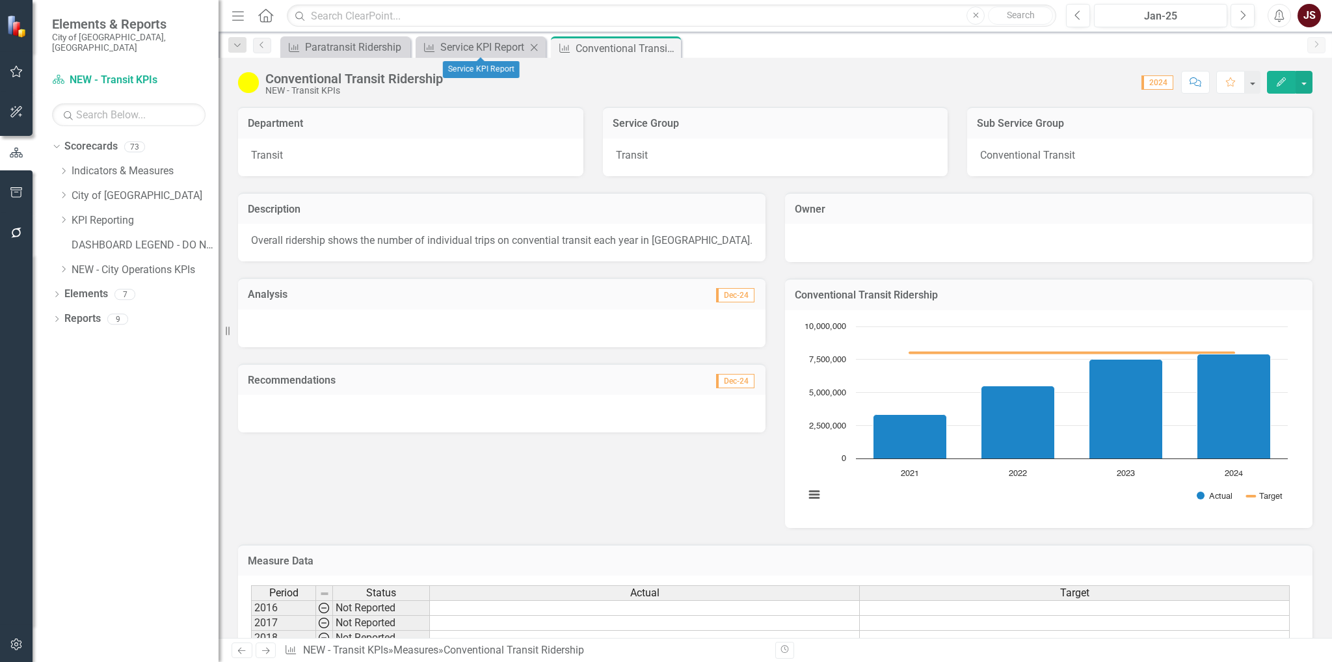
click at [468, 38] on div "Measure Service KPI Report Close" at bounding box center [480, 46] width 130 height 21
click at [469, 44] on div "Service KPI Report" at bounding box center [483, 47] width 86 height 16
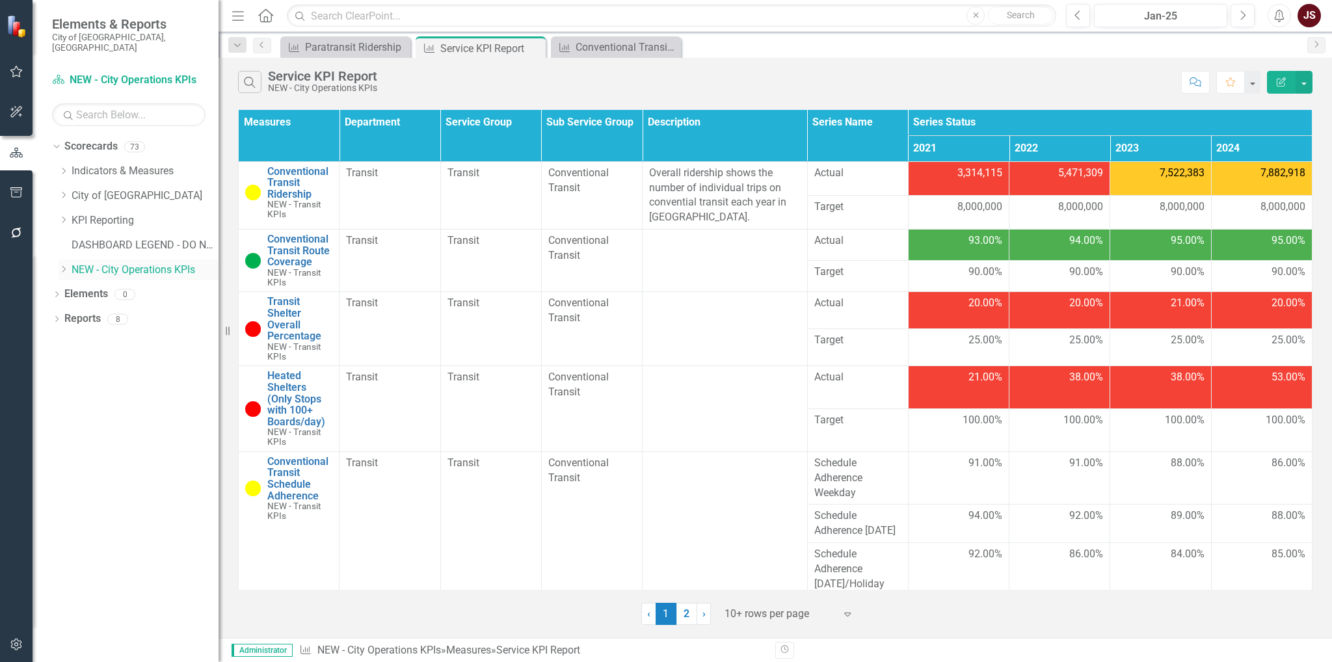
click at [60, 264] on div "Dropdown" at bounding box center [64, 269] width 10 height 11
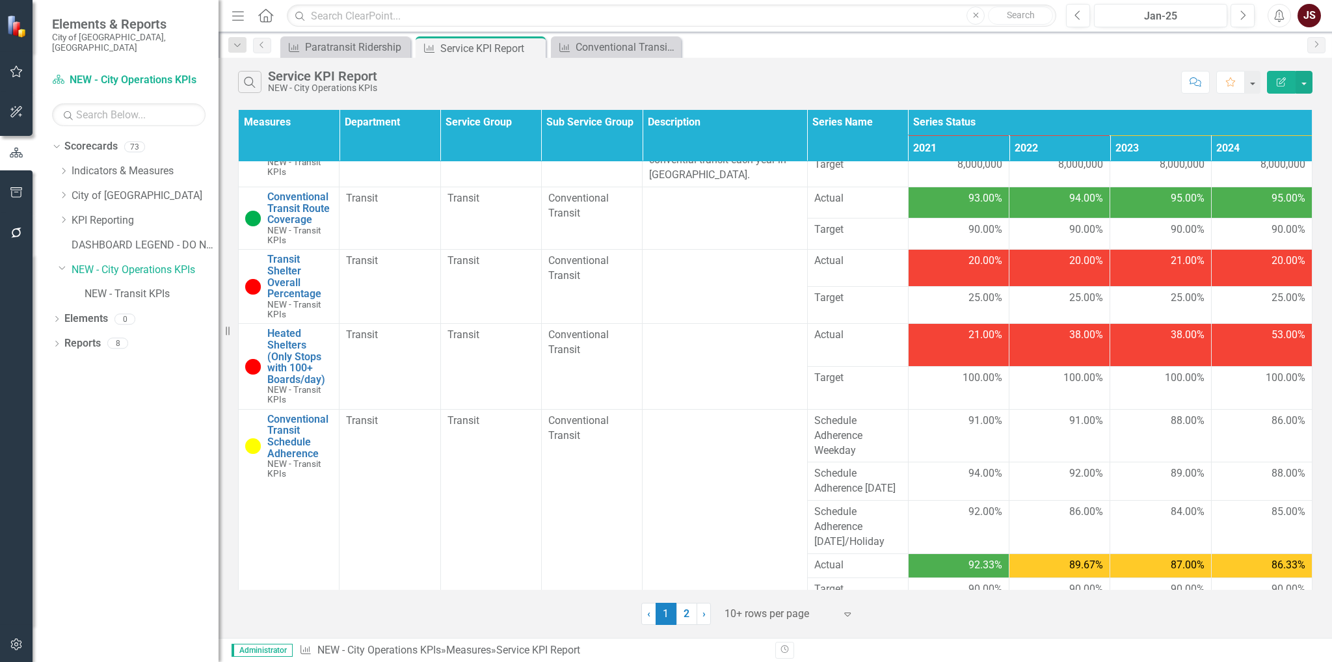
scroll to position [68, 0]
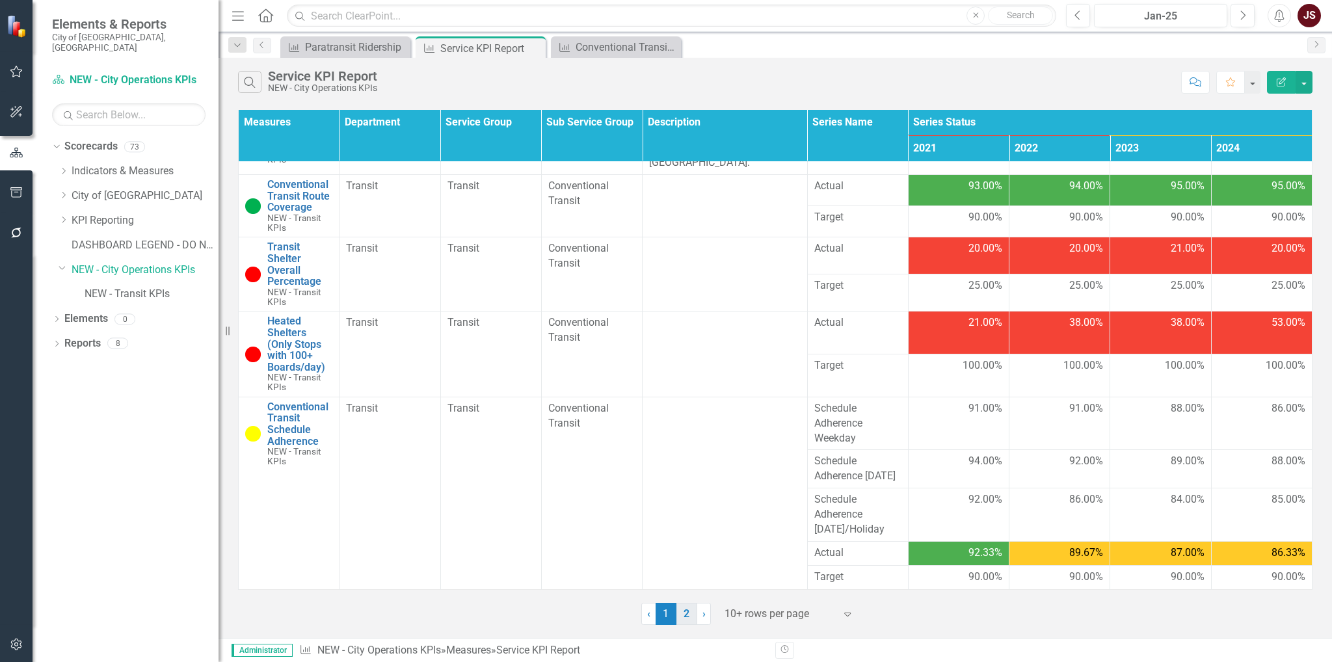
click at [689, 618] on link "2" at bounding box center [686, 614] width 21 height 22
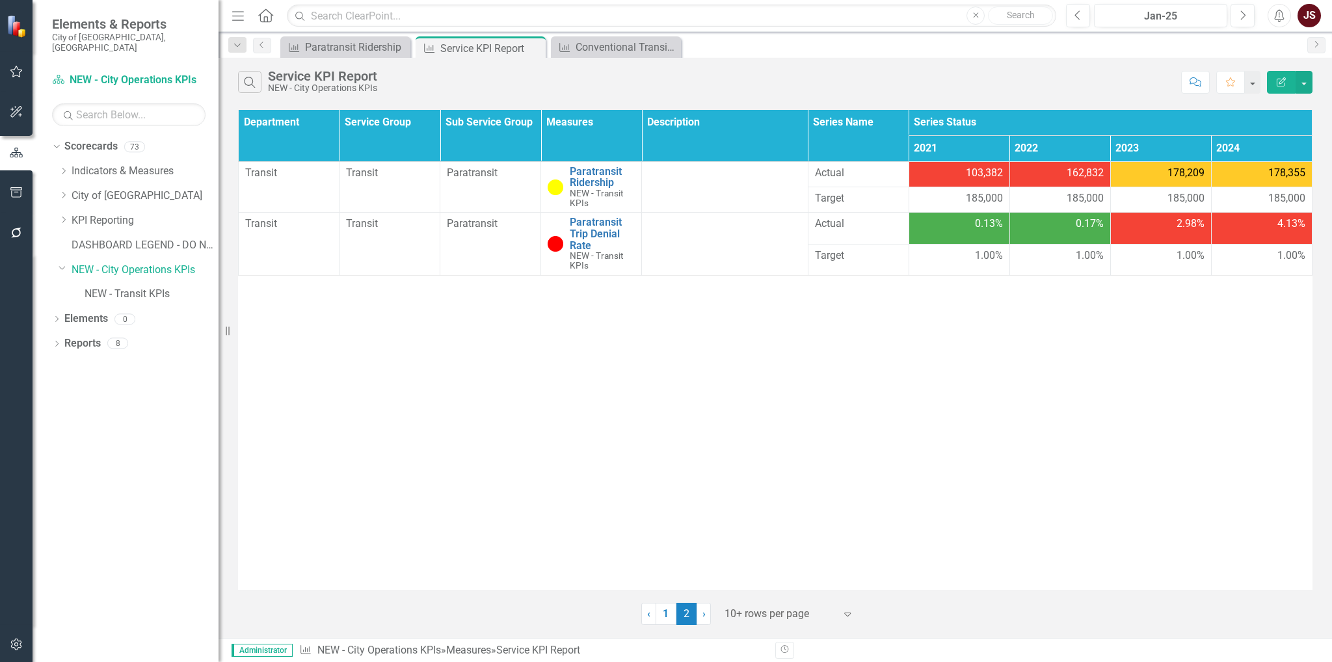
scroll to position [0, 0]
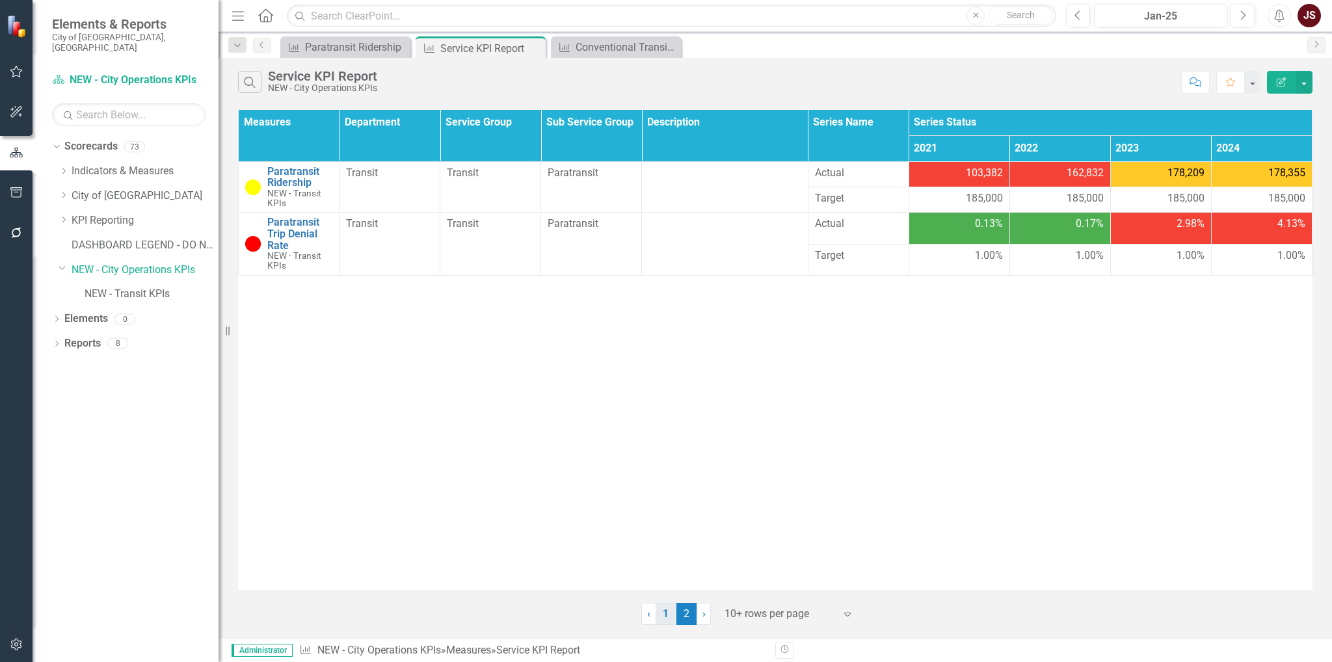
click at [668, 621] on link "1" at bounding box center [665, 614] width 21 height 22
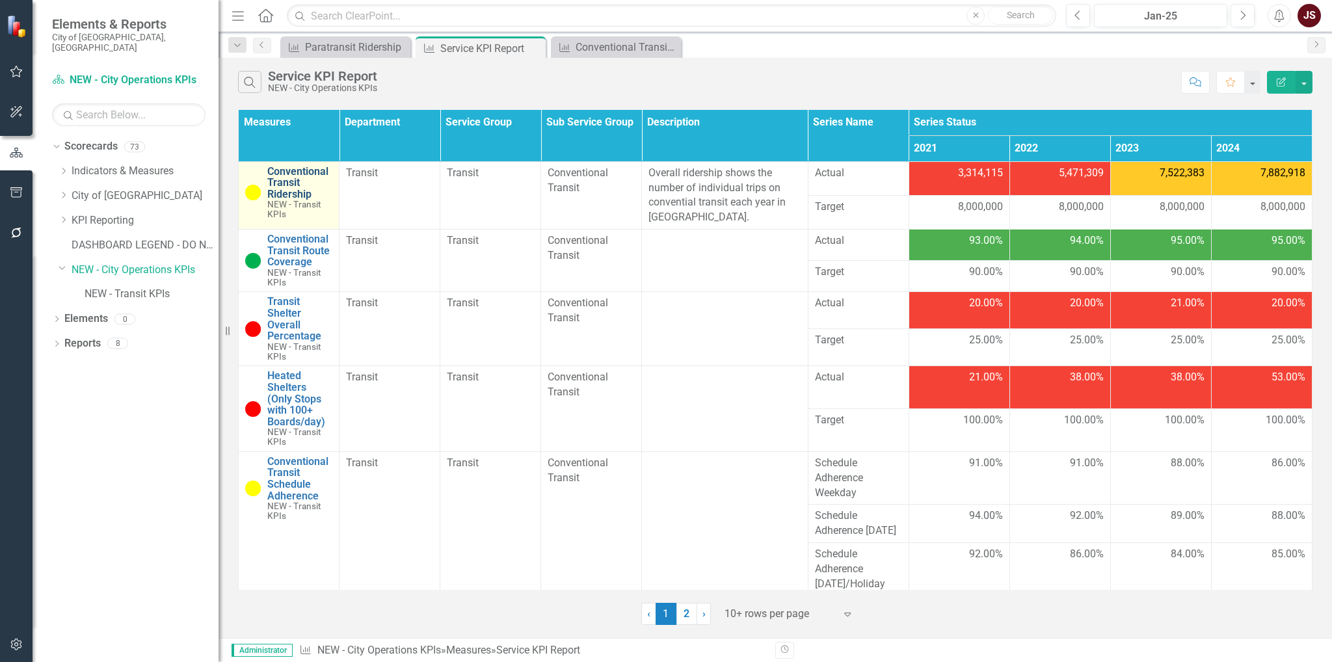
click at [296, 178] on link "Conventional Transit Ridership" at bounding box center [299, 183] width 65 height 34
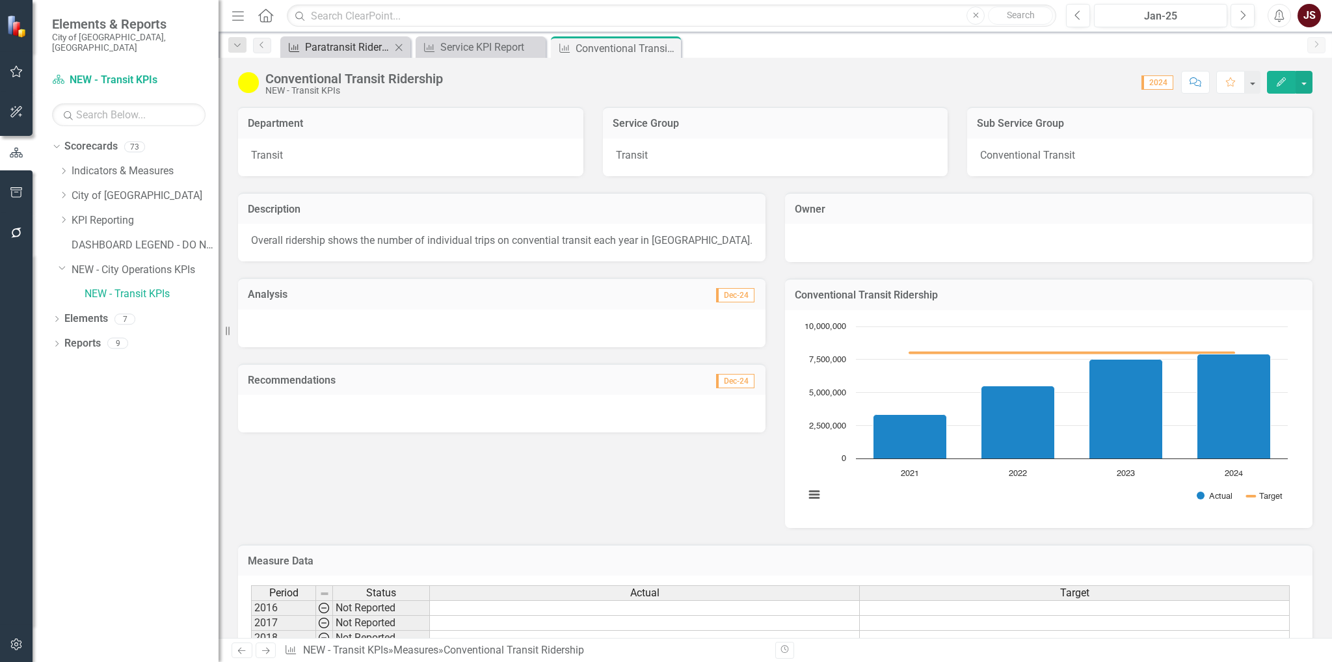
click at [343, 46] on div "Paratransit Ridership" at bounding box center [348, 47] width 86 height 16
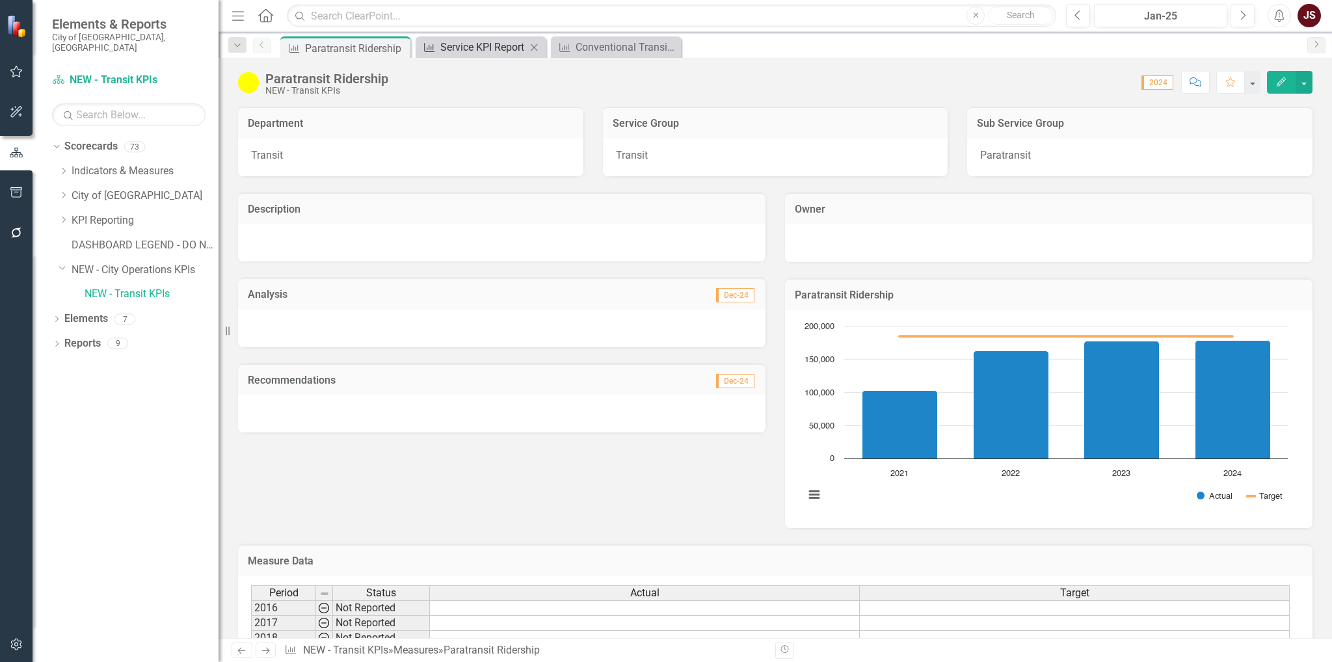
click at [485, 54] on div "Service KPI Report" at bounding box center [483, 47] width 86 height 16
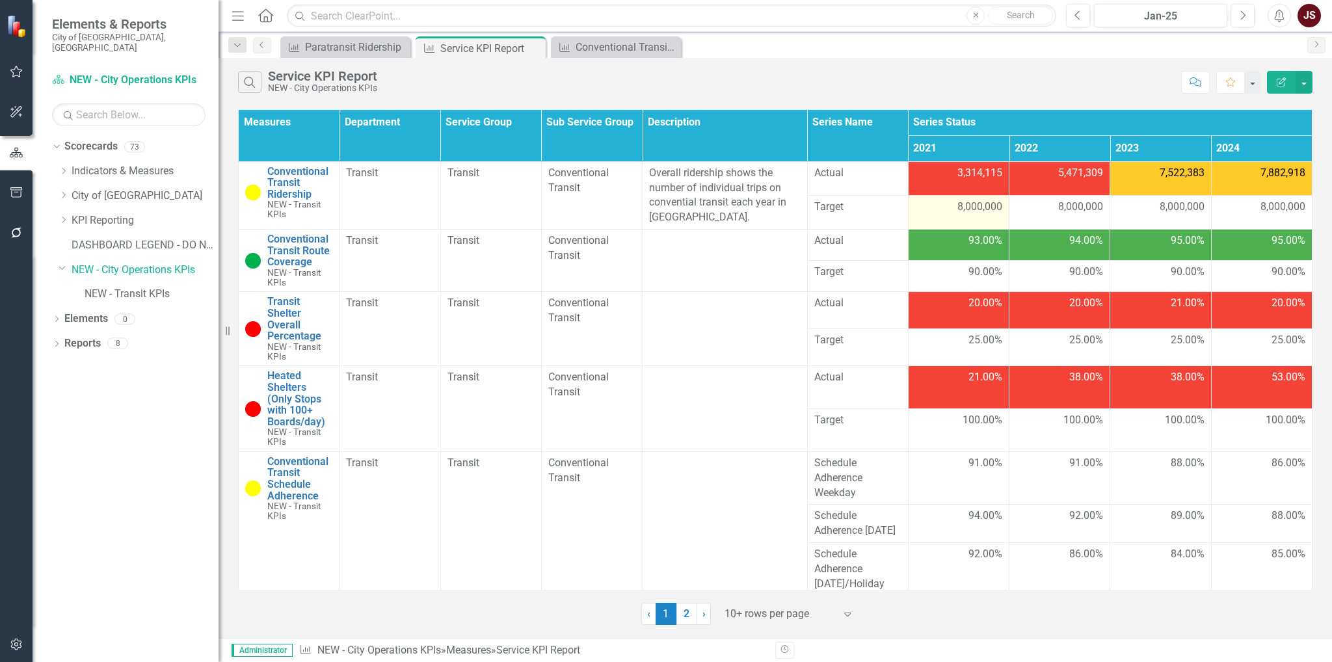
click at [957, 212] on span "8,000,000" at bounding box center [979, 207] width 45 height 15
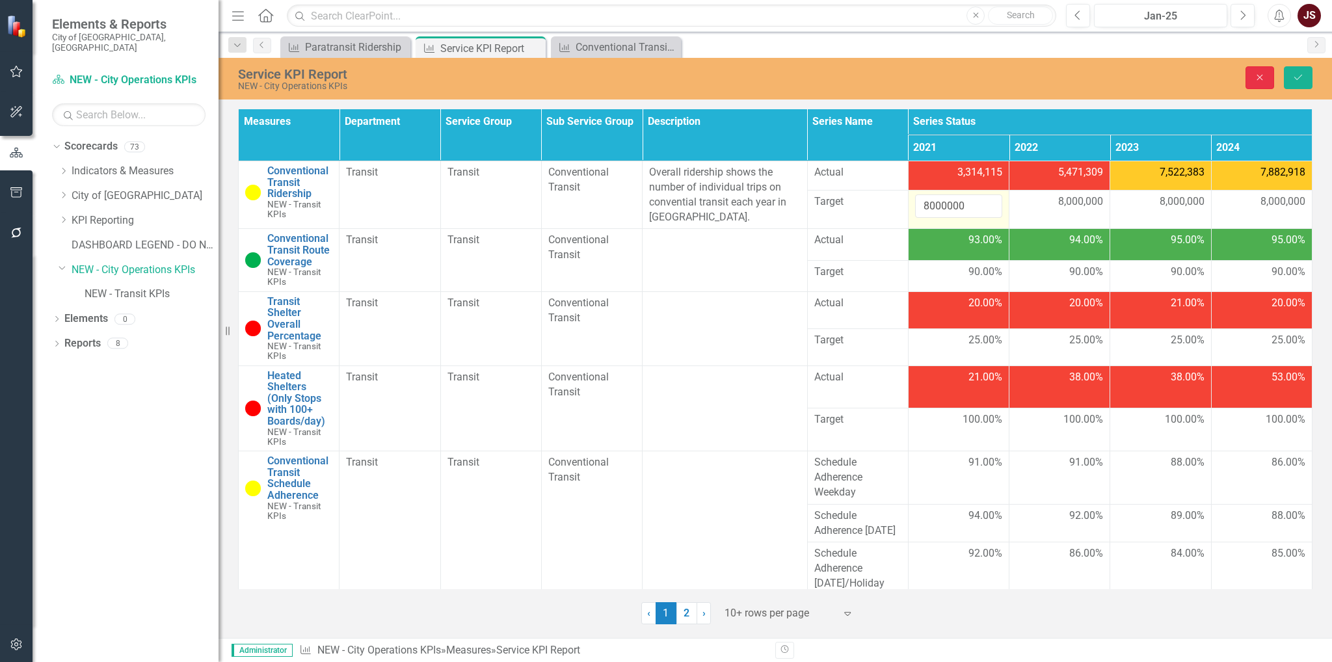
click at [1263, 75] on icon "Close" at bounding box center [1260, 77] width 12 height 9
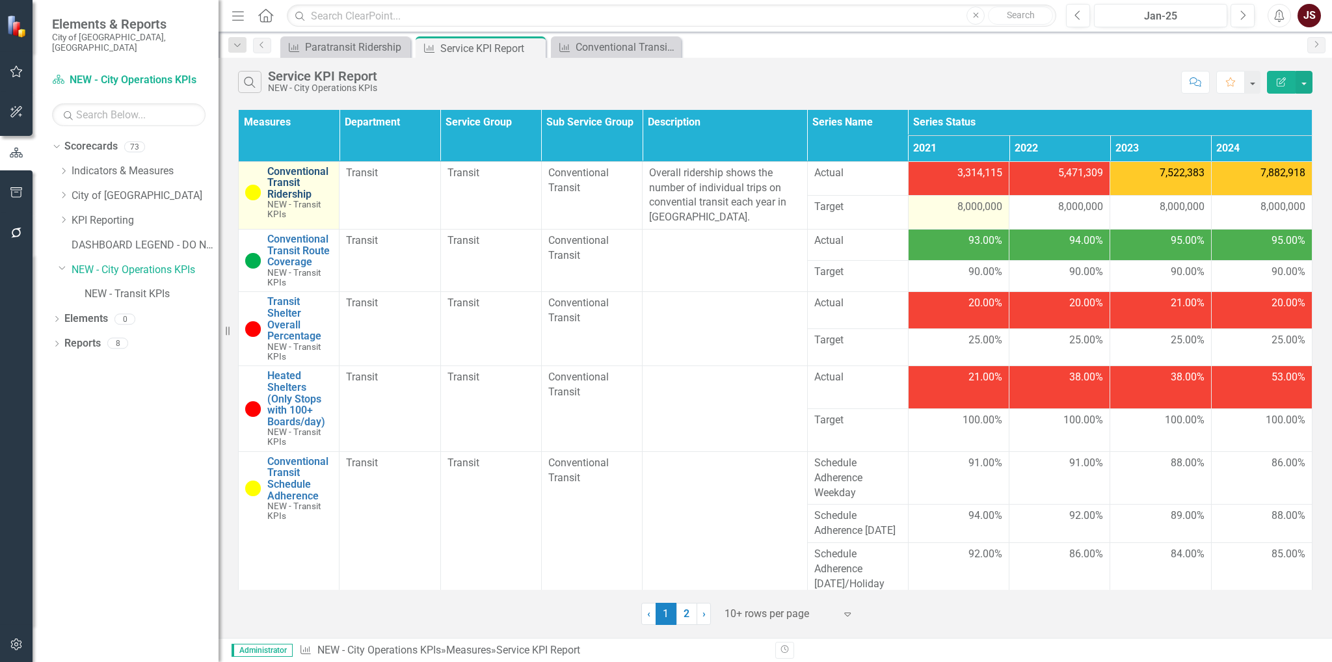
click at [291, 185] on link "Conventional Transit Ridership" at bounding box center [299, 183] width 65 height 34
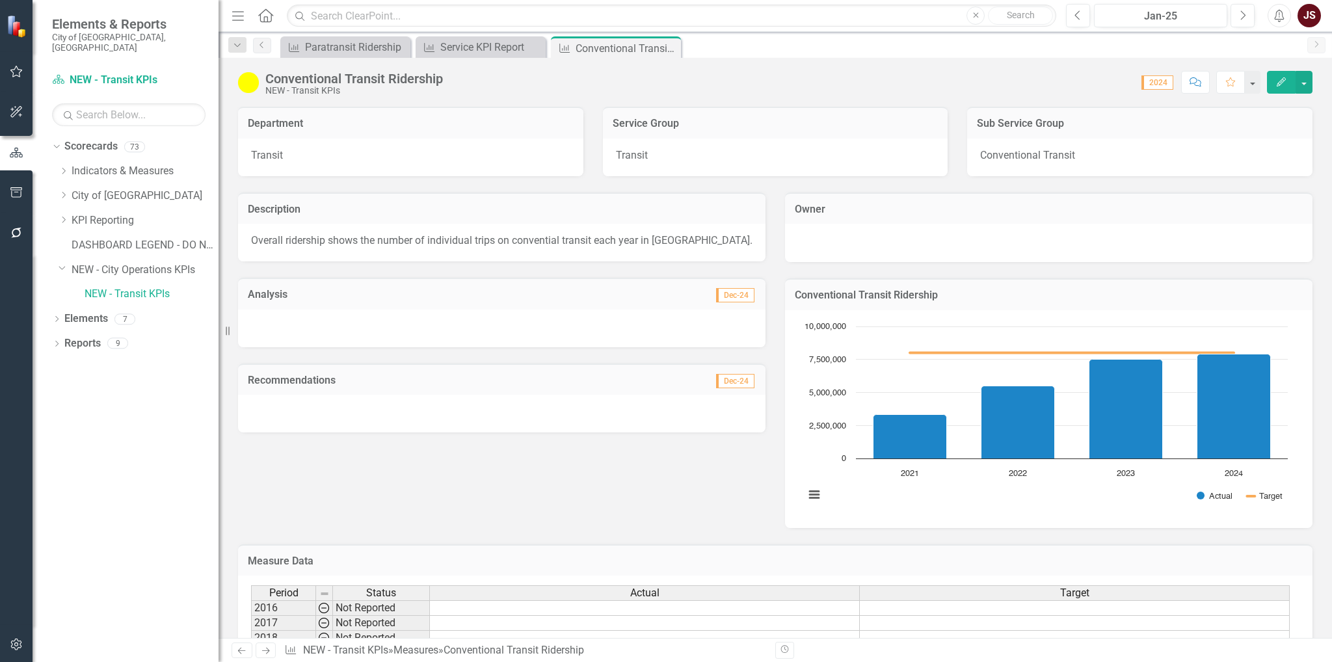
drag, startPoint x: 608, startPoint y: 120, endPoint x: 681, endPoint y: 121, distance: 73.5
click at [681, 121] on div "Service Group" at bounding box center [775, 123] width 345 height 32
click at [460, 46] on div "Service KPI Report" at bounding box center [483, 47] width 86 height 16
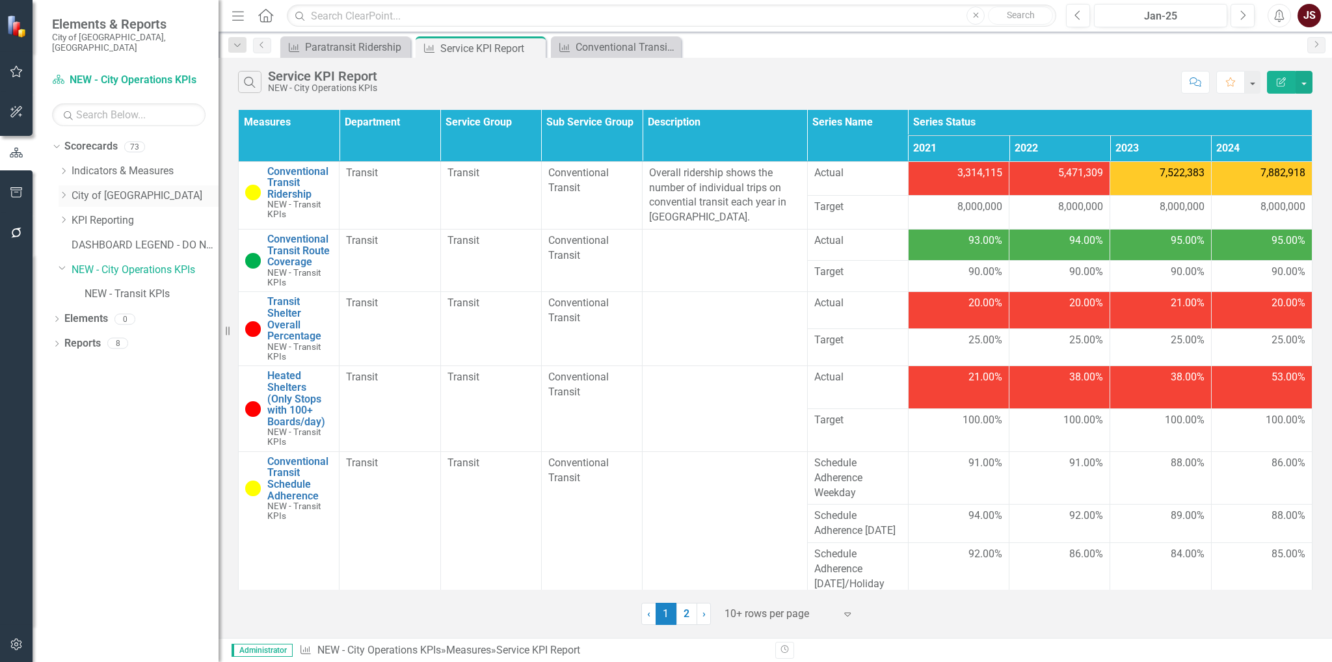
click at [64, 191] on icon "Dropdown" at bounding box center [64, 195] width 10 height 8
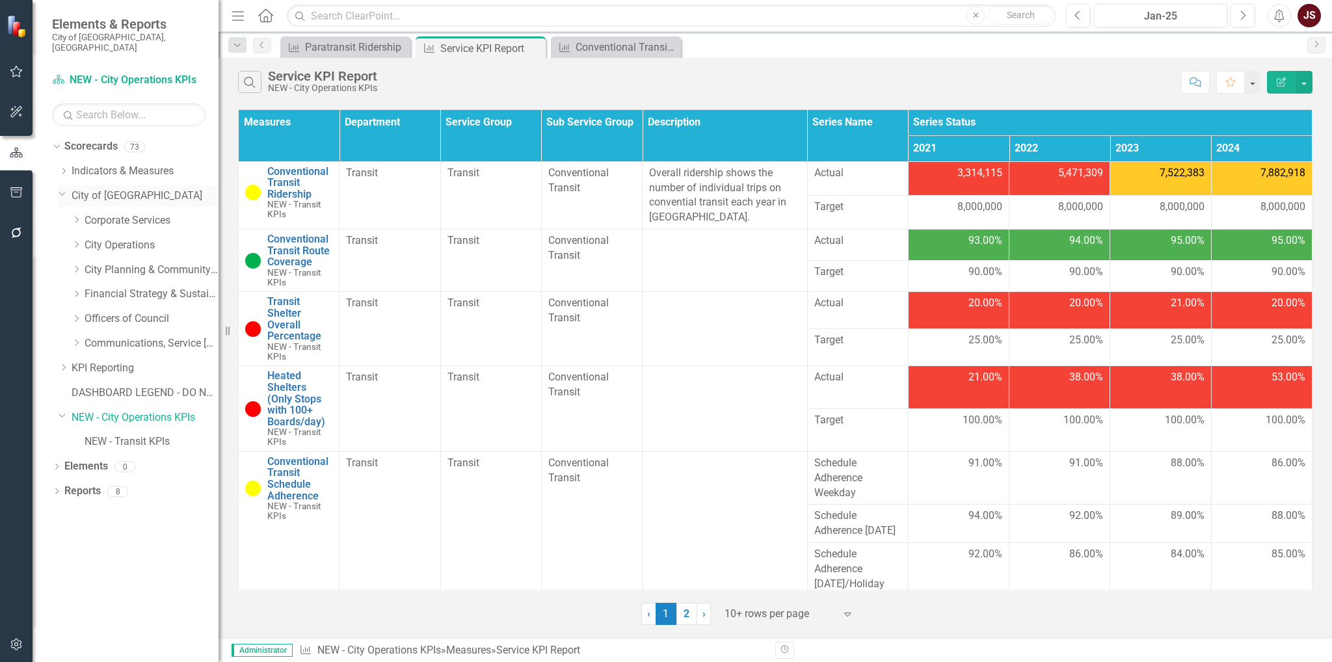
click at [62, 189] on icon "Dropdown" at bounding box center [63, 194] width 8 height 10
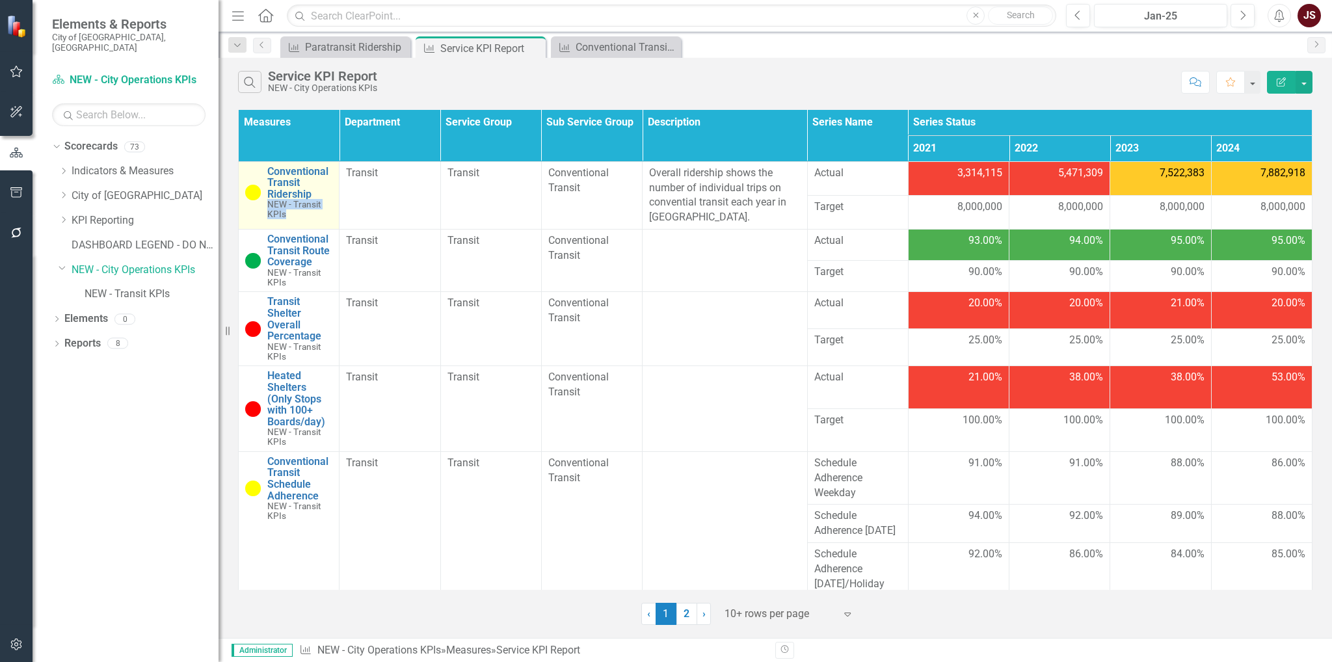
drag, startPoint x: 291, startPoint y: 214, endPoint x: 265, endPoint y: 213, distance: 25.4
click at [265, 213] on div "Conventional Transit Ridership NEW - Transit KPIs" at bounding box center [288, 193] width 87 height 54
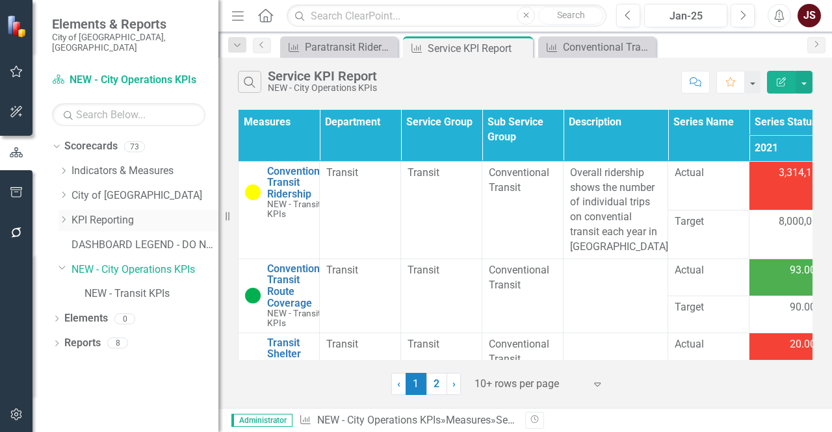
click at [60, 216] on icon "Dropdown" at bounding box center [64, 220] width 10 height 8
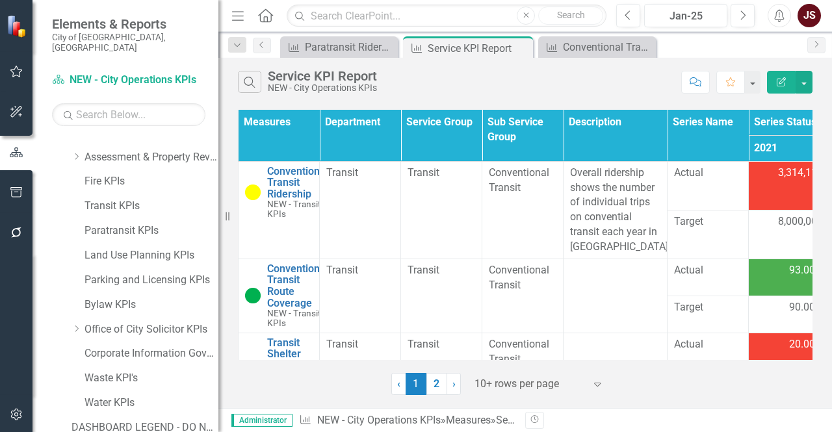
scroll to position [325, 0]
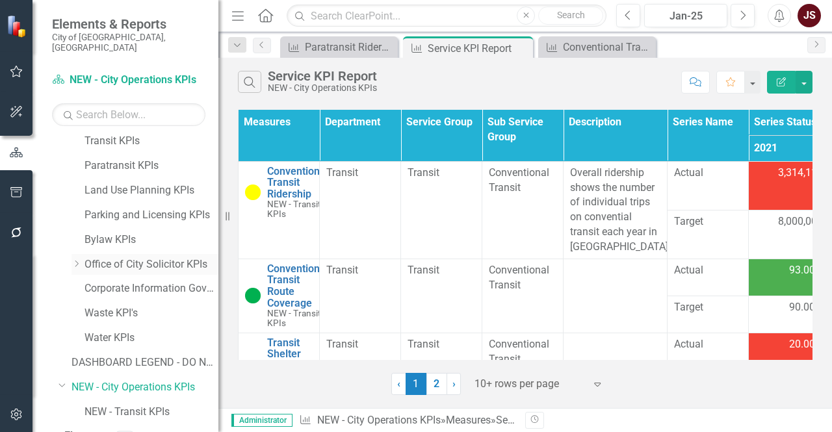
click at [75, 259] on div "Dropdown" at bounding box center [77, 264] width 10 height 11
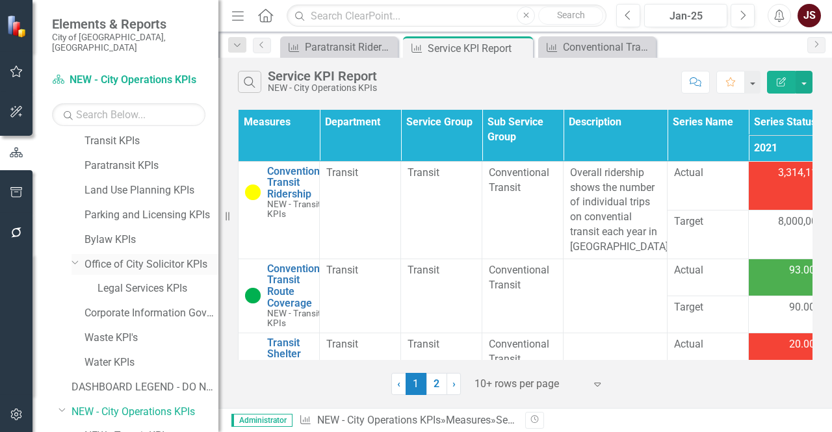
click at [75, 261] on div "Dropdown" at bounding box center [78, 264] width 13 height 7
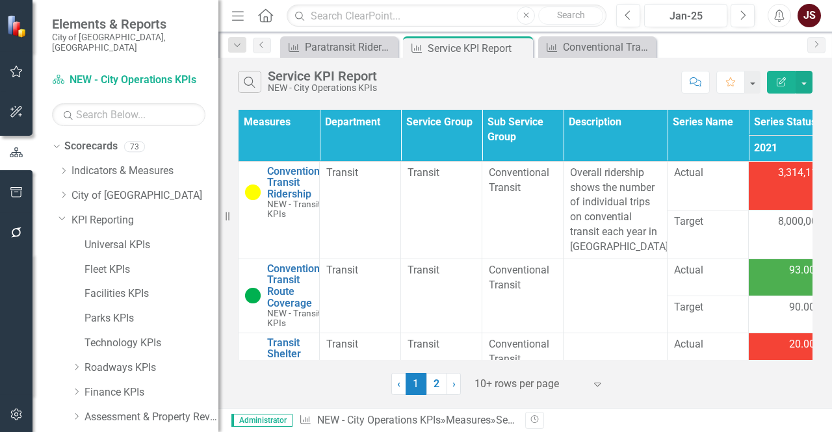
scroll to position [65, 0]
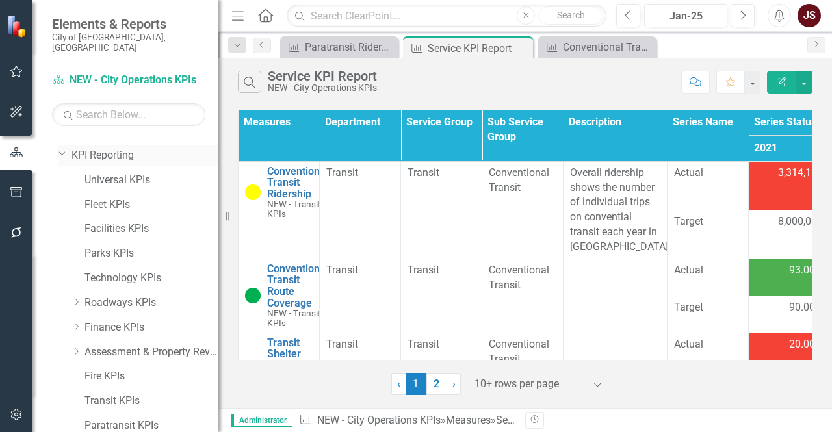
click at [61, 148] on icon "Dropdown" at bounding box center [63, 153] width 8 height 10
